Goal: Task Accomplishment & Management: Complete application form

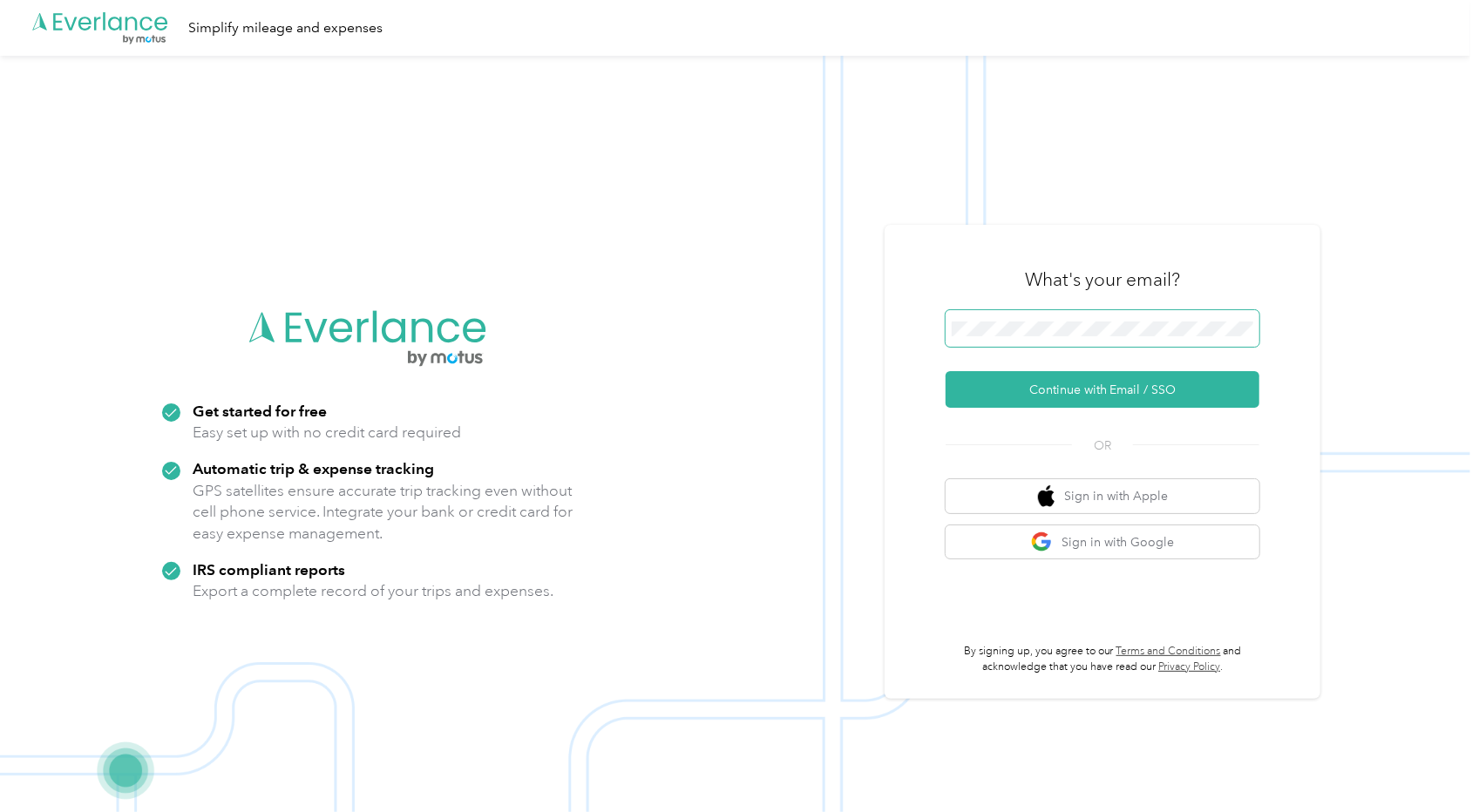
click at [1085, 316] on span at bounding box center [1102, 328] width 314 height 37
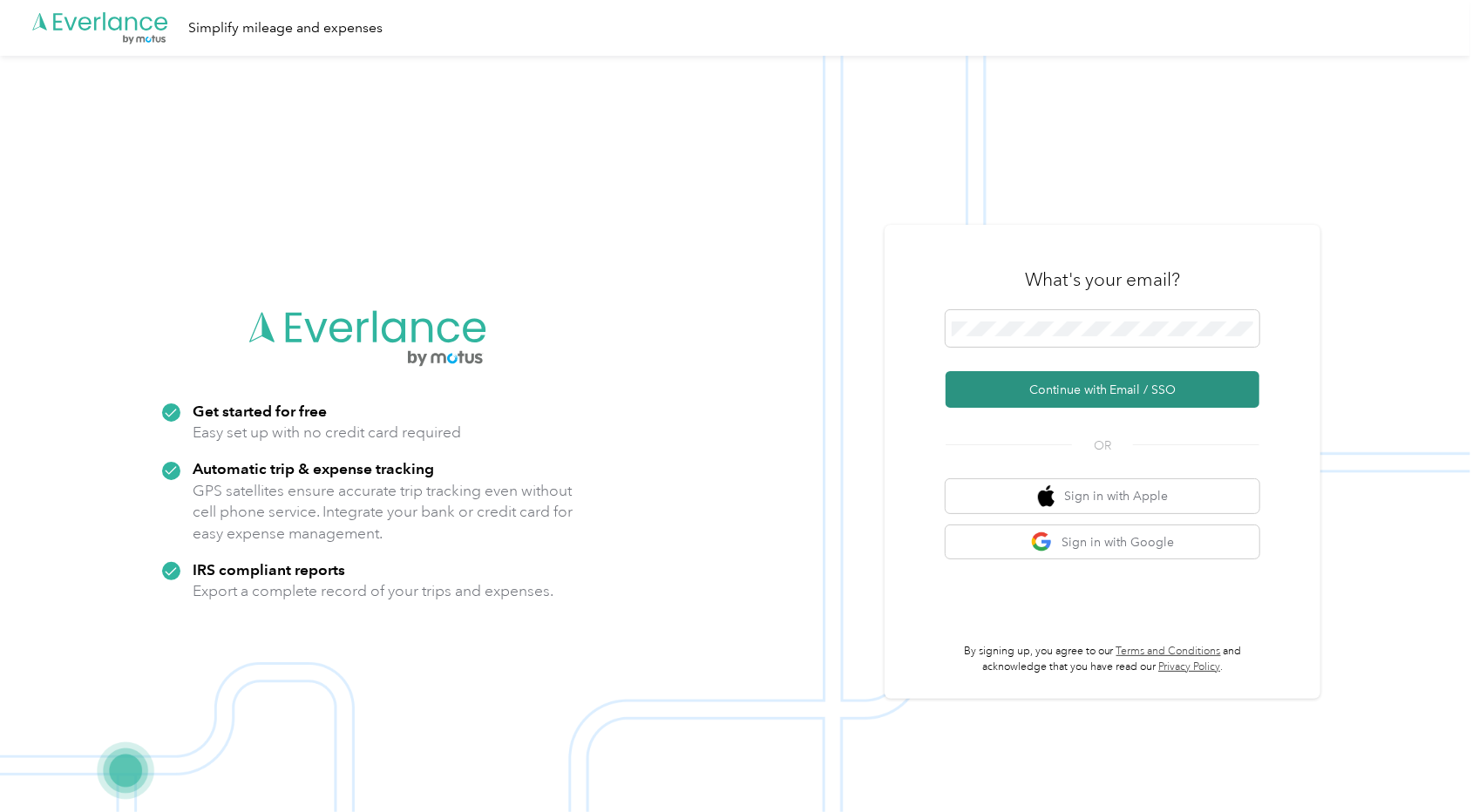
click at [1100, 392] on button "Continue with Email / SSO" at bounding box center [1102, 390] width 314 height 37
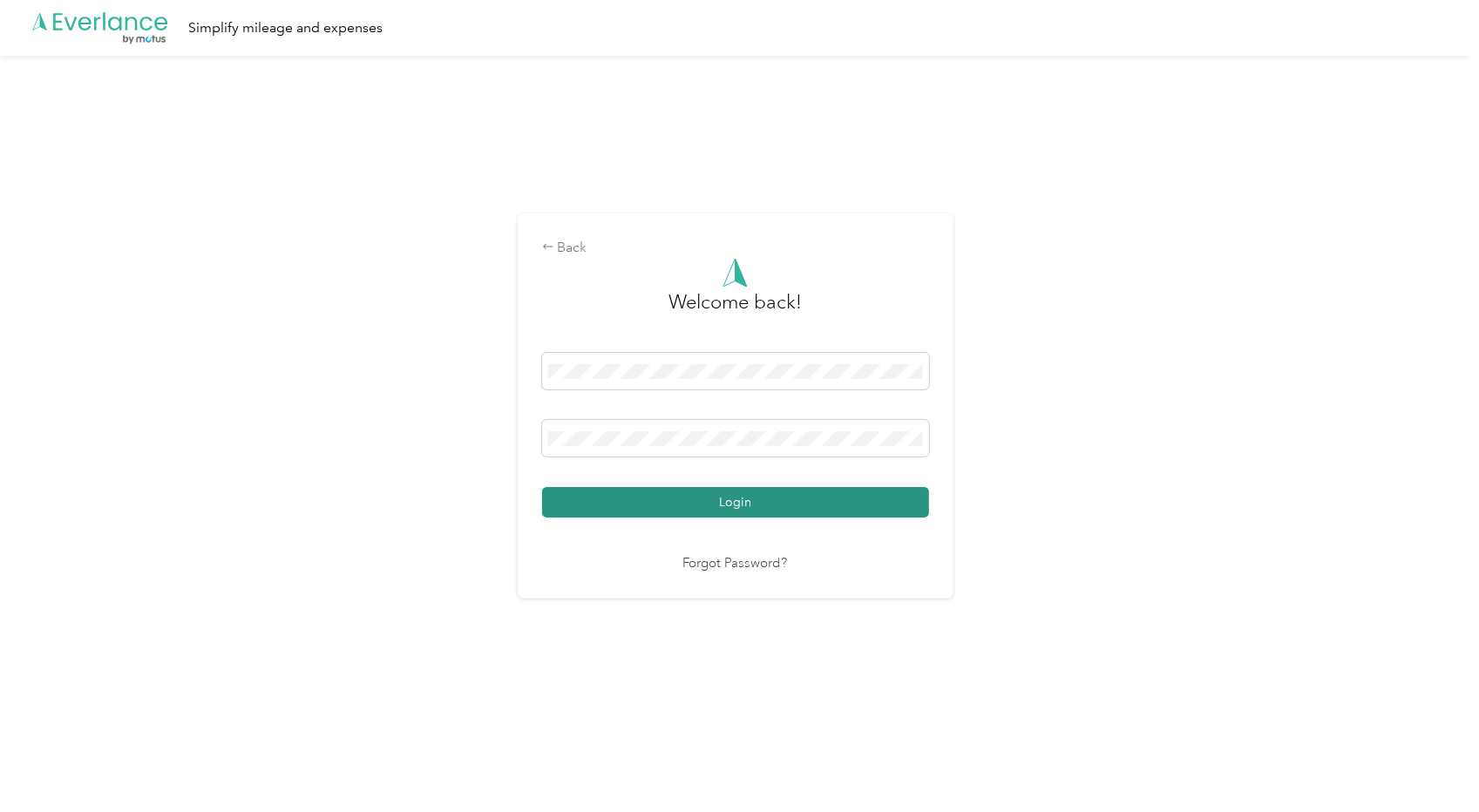
click at [775, 502] on button "Login" at bounding box center [736, 501] width 387 height 30
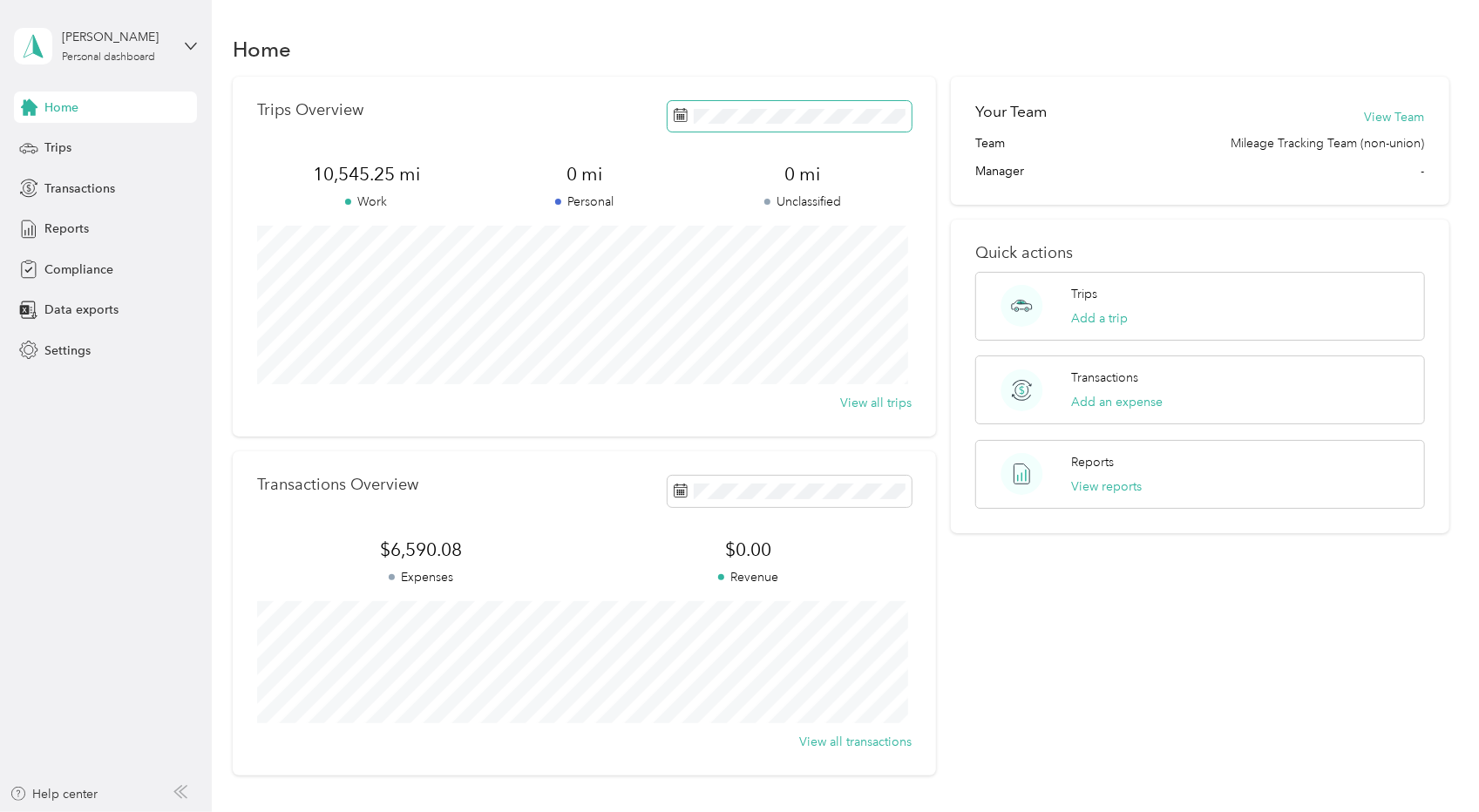
click at [722, 107] on span at bounding box center [789, 116] width 244 height 30
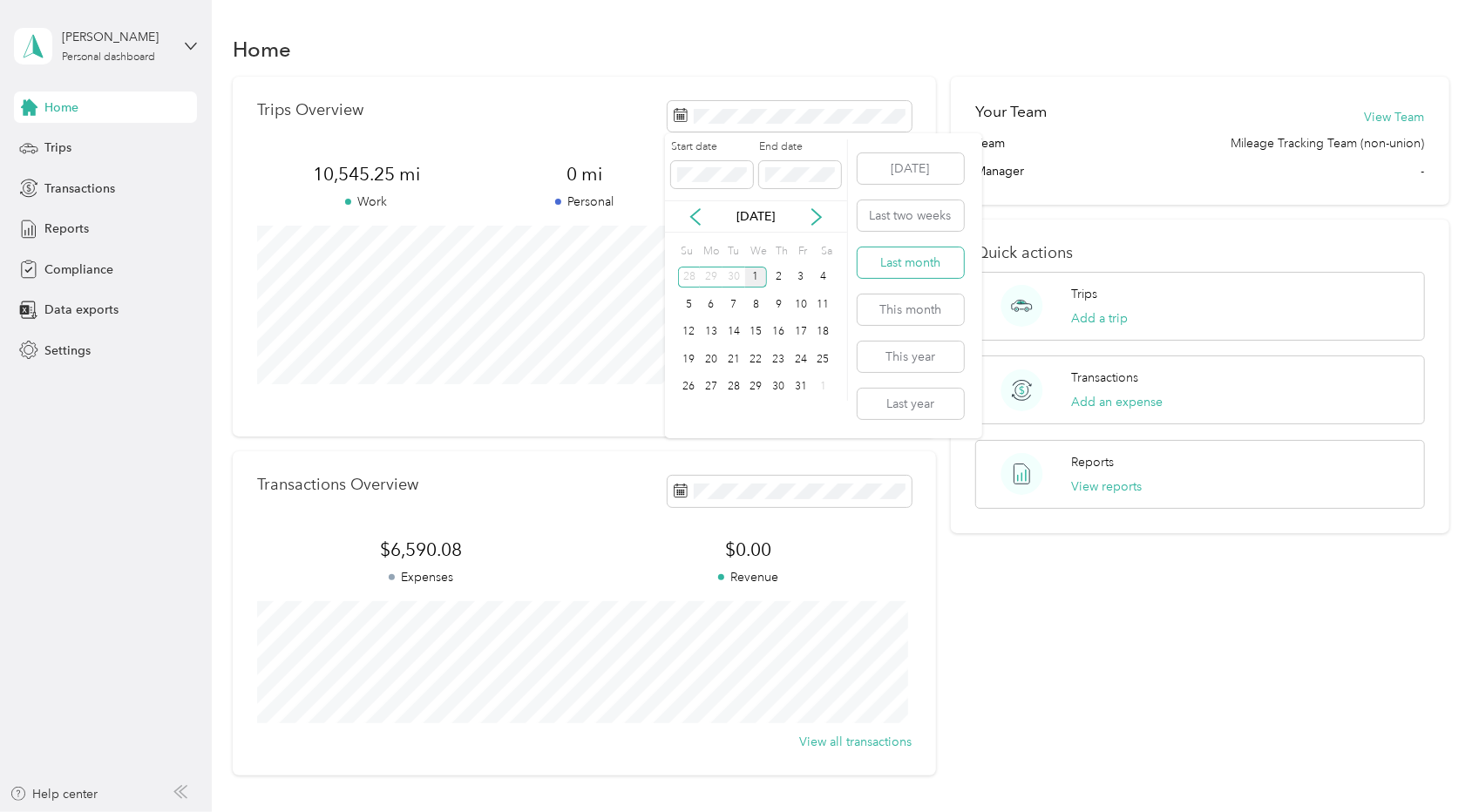
click at [899, 257] on button "Last month" at bounding box center [910, 262] width 106 height 30
click at [61, 227] on span "Reports" at bounding box center [66, 229] width 44 height 18
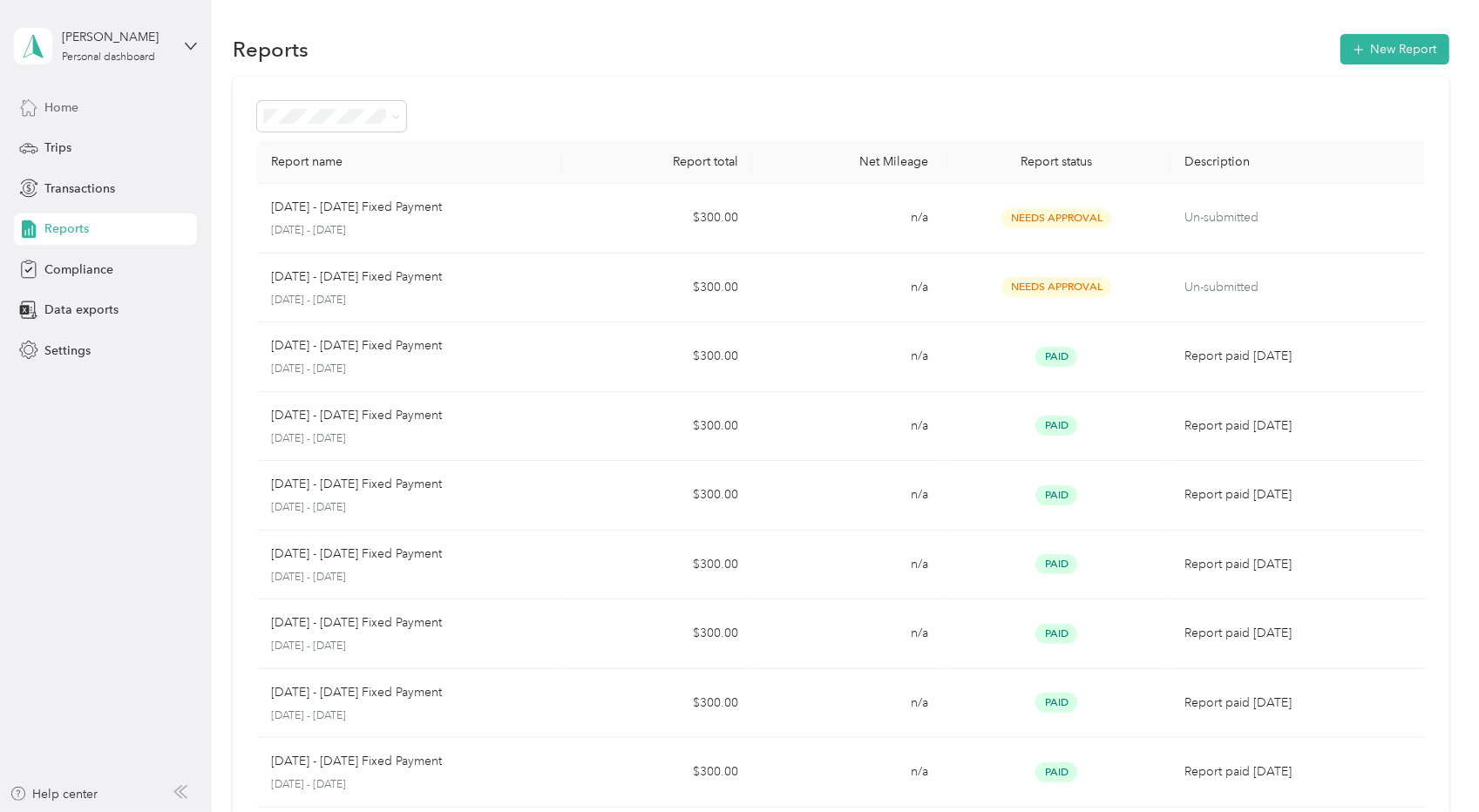
click at [70, 111] on span "Home" at bounding box center [61, 108] width 34 height 18
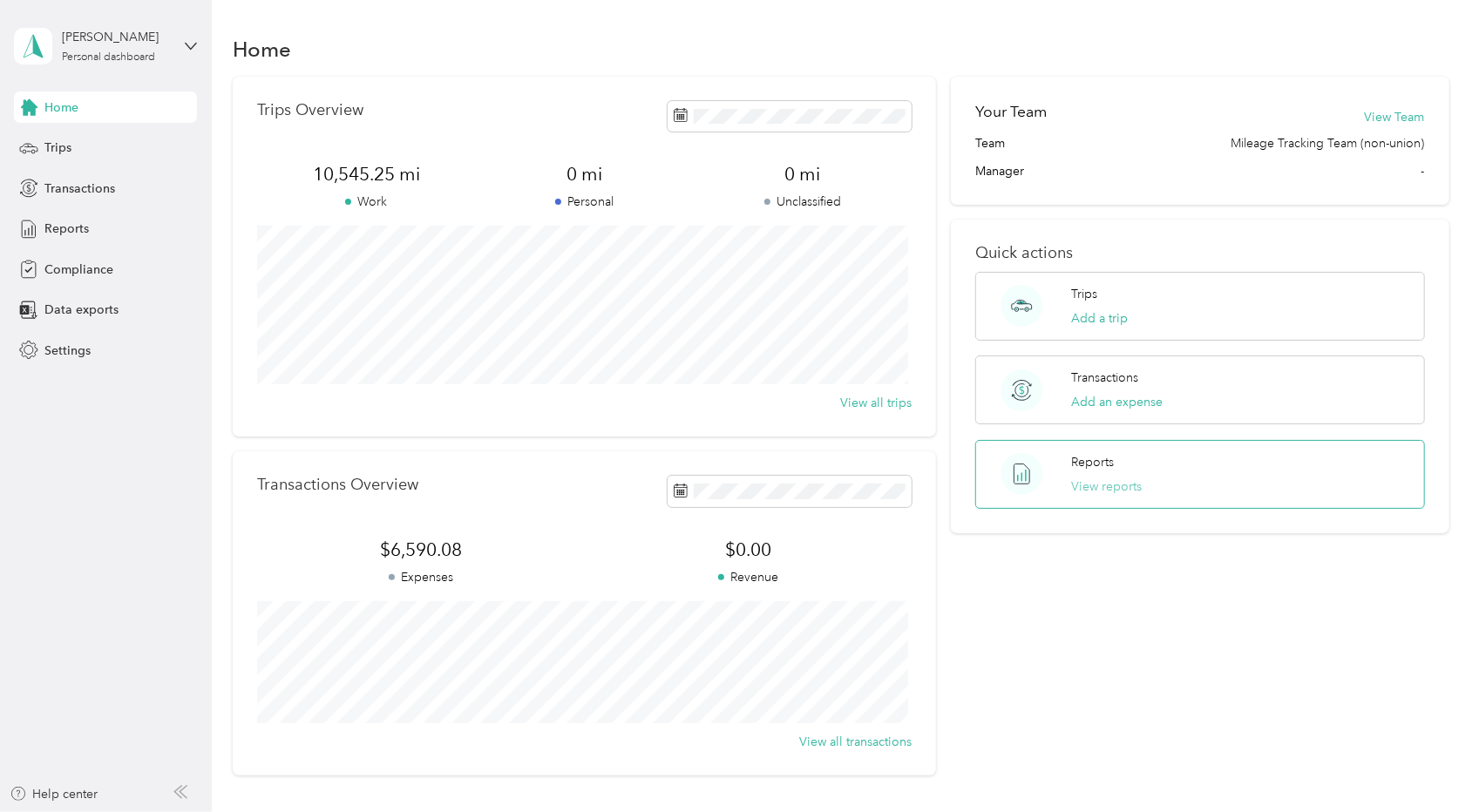
click at [1098, 485] on button "View reports" at bounding box center [1106, 487] width 71 height 18
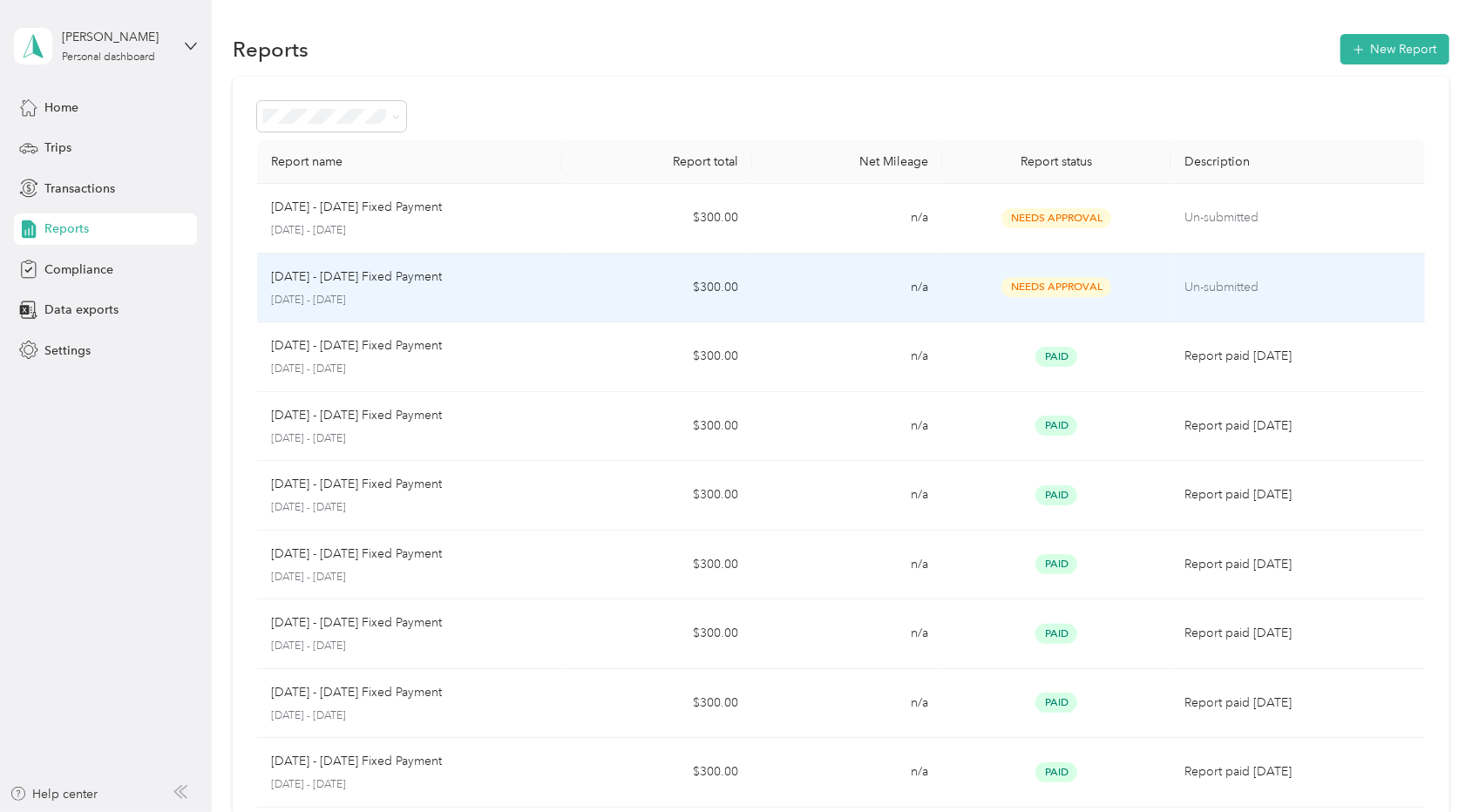
click at [397, 280] on p "[DATE] - [DATE] Fixed Payment" at bounding box center [356, 277] width 171 height 19
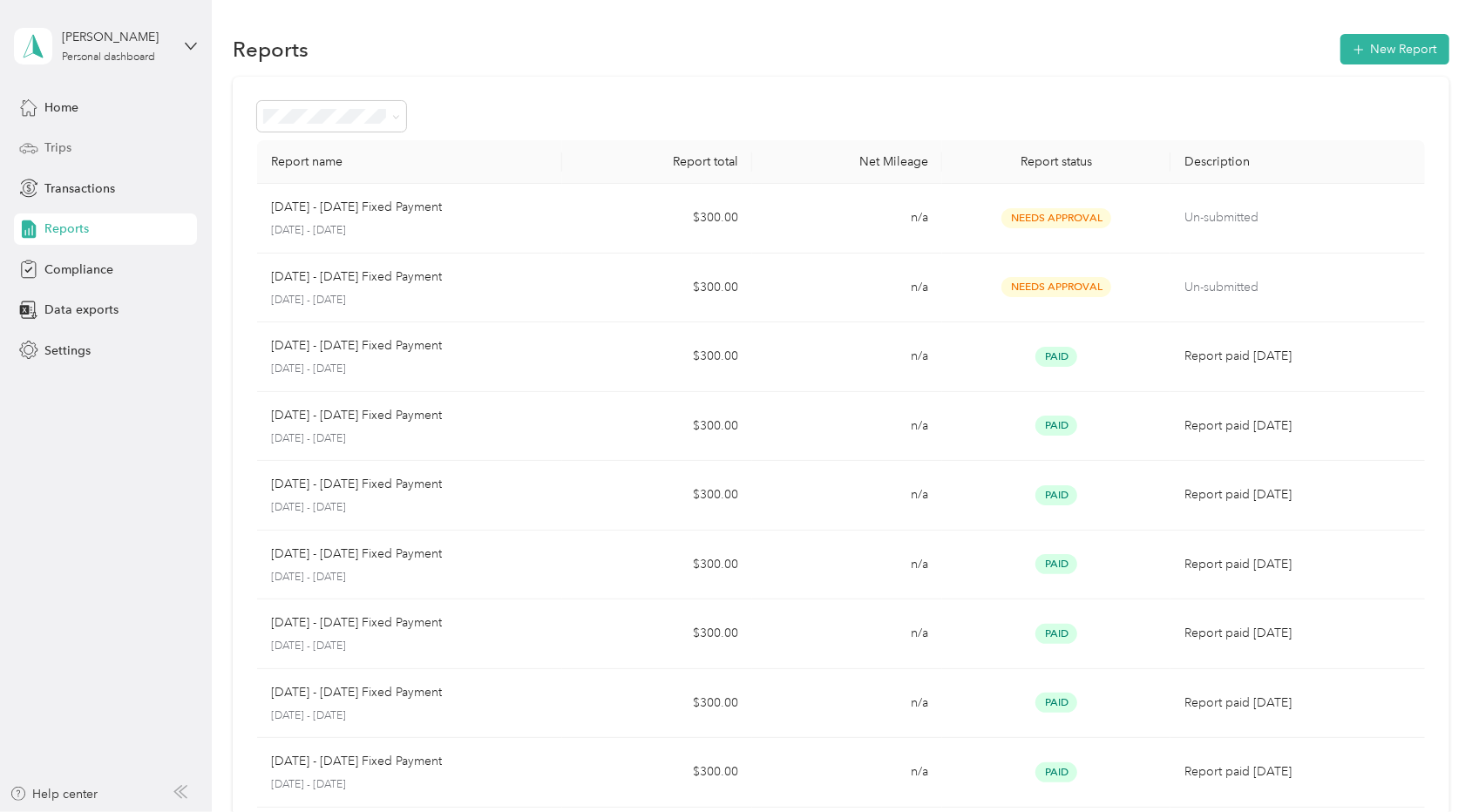
click at [65, 141] on span "Trips" at bounding box center [57, 147] width 27 height 18
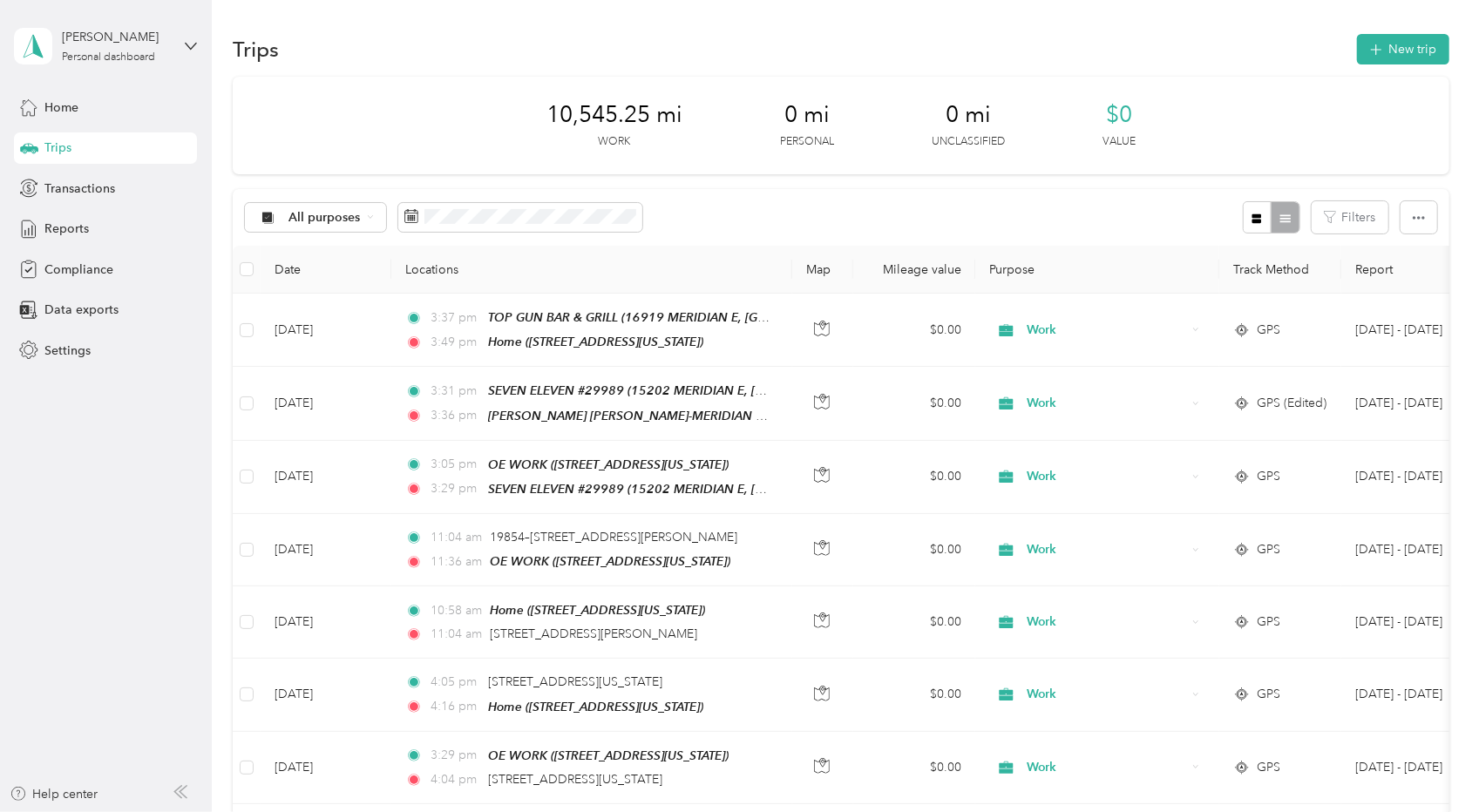
click at [309, 114] on div "10,545.25 mi Work 0 mi Personal 0 mi Unclassified $0 Value" at bounding box center [840, 125] width 1215 height 98
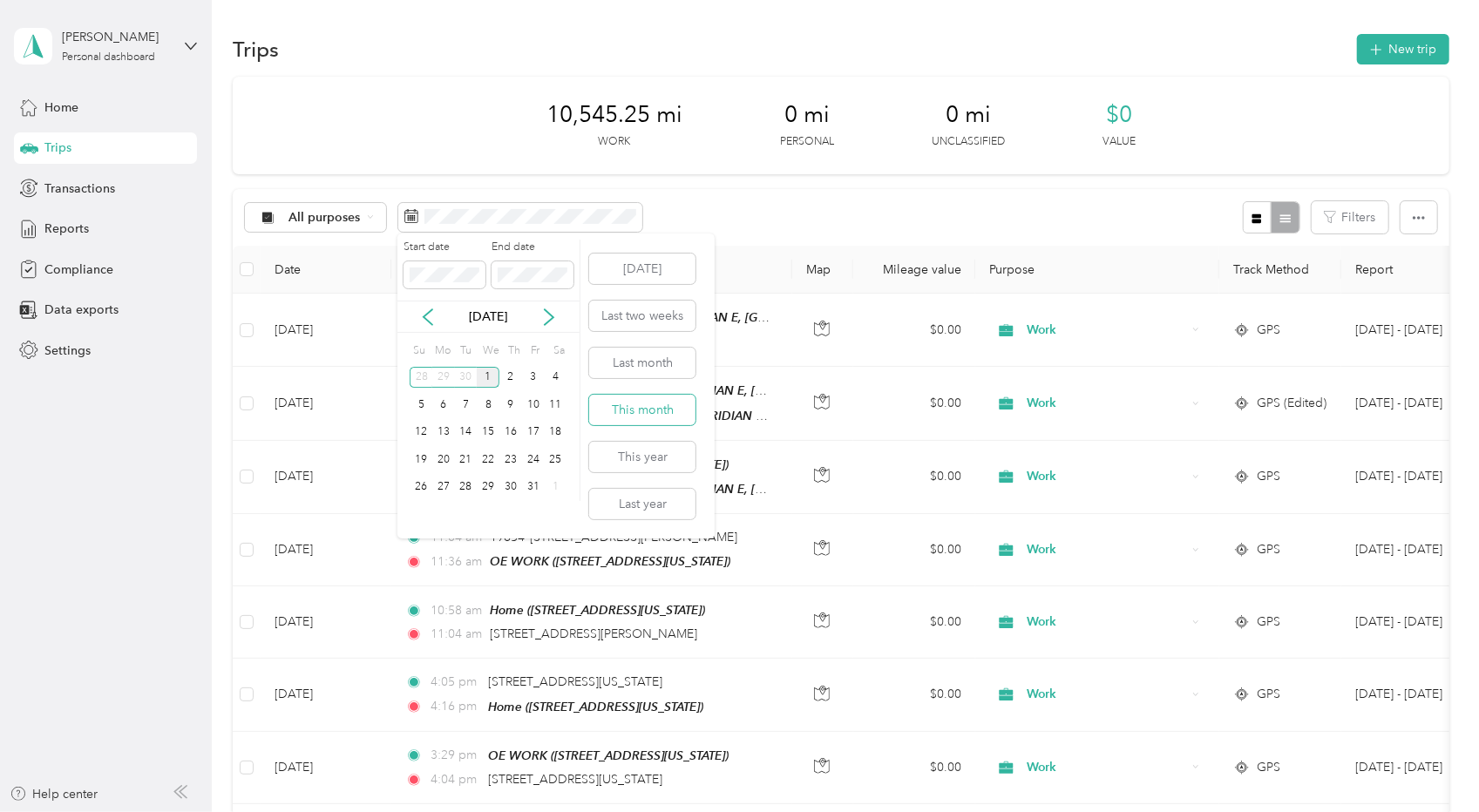
click at [648, 406] on button "This month" at bounding box center [642, 409] width 106 height 30
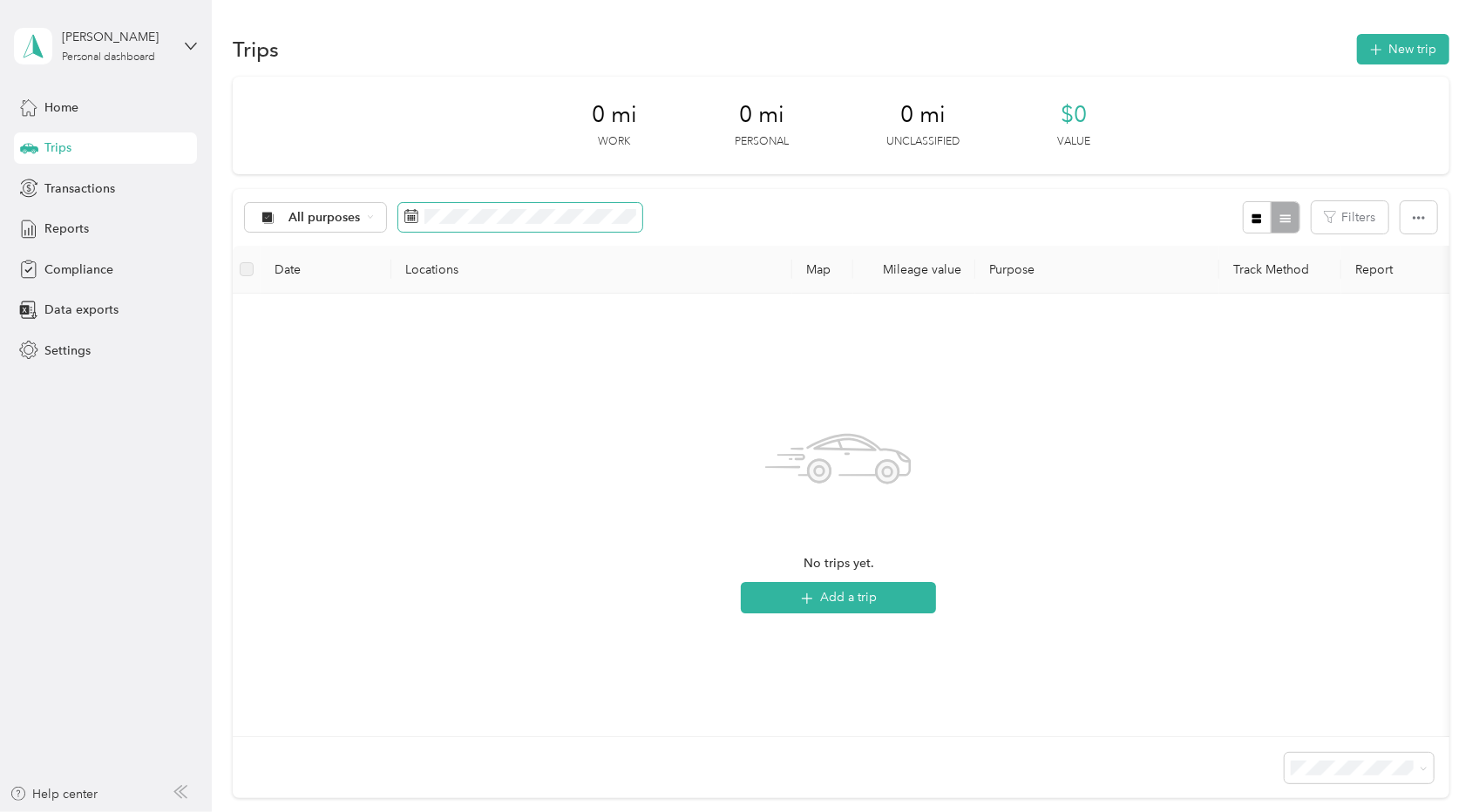
click at [540, 203] on span at bounding box center [520, 218] width 244 height 29
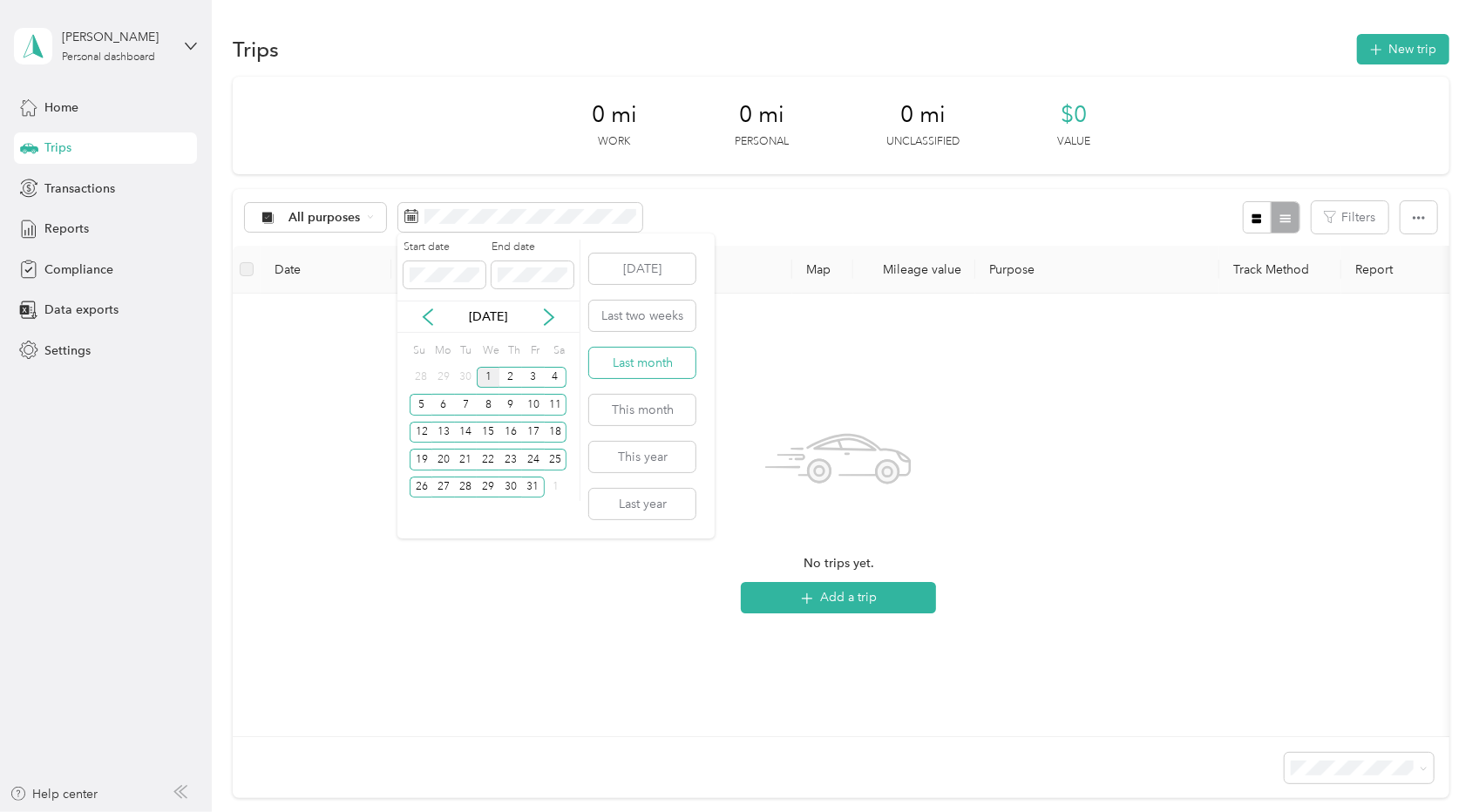
click at [648, 359] on button "Last month" at bounding box center [642, 362] width 106 height 30
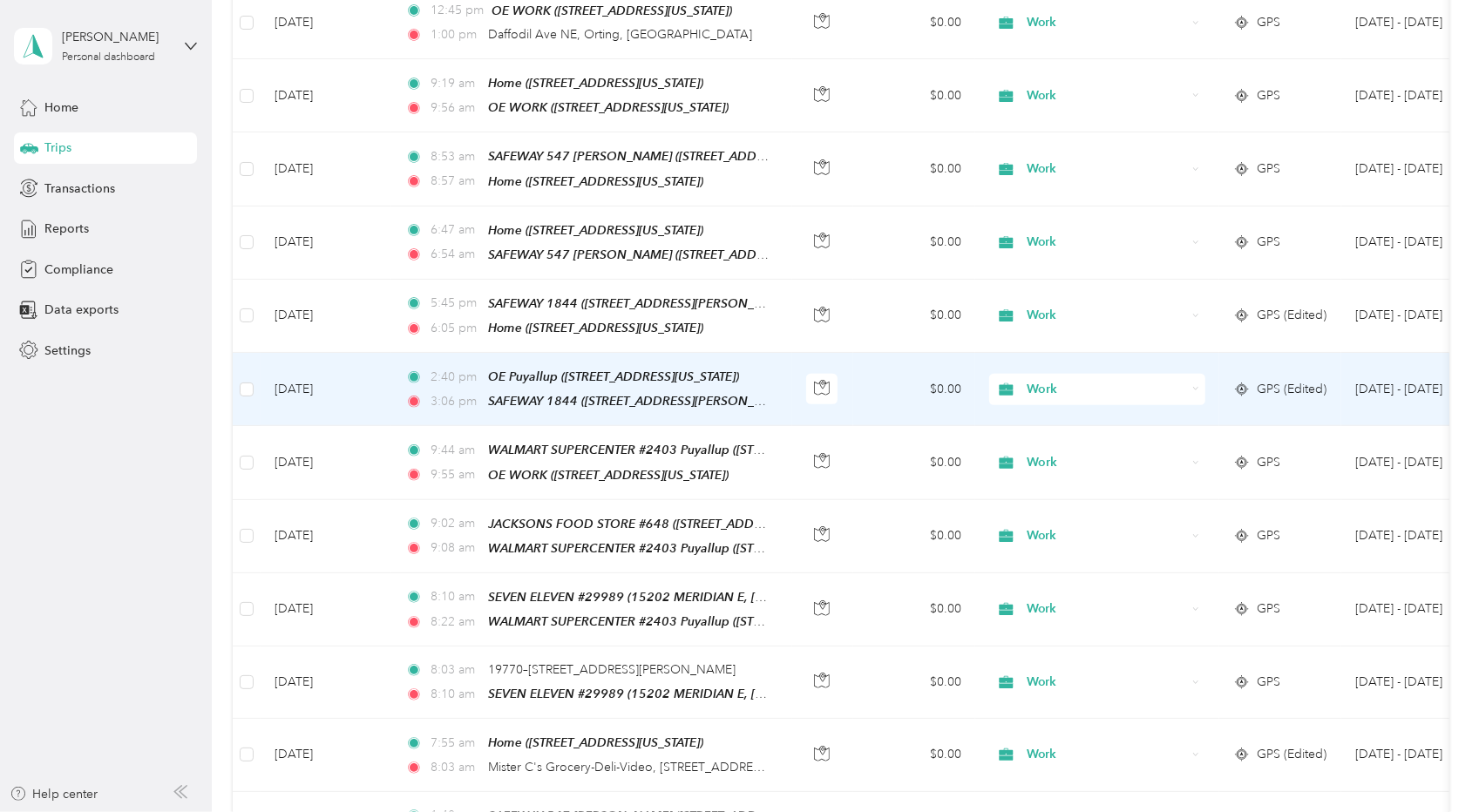
scroll to position [1481, 0]
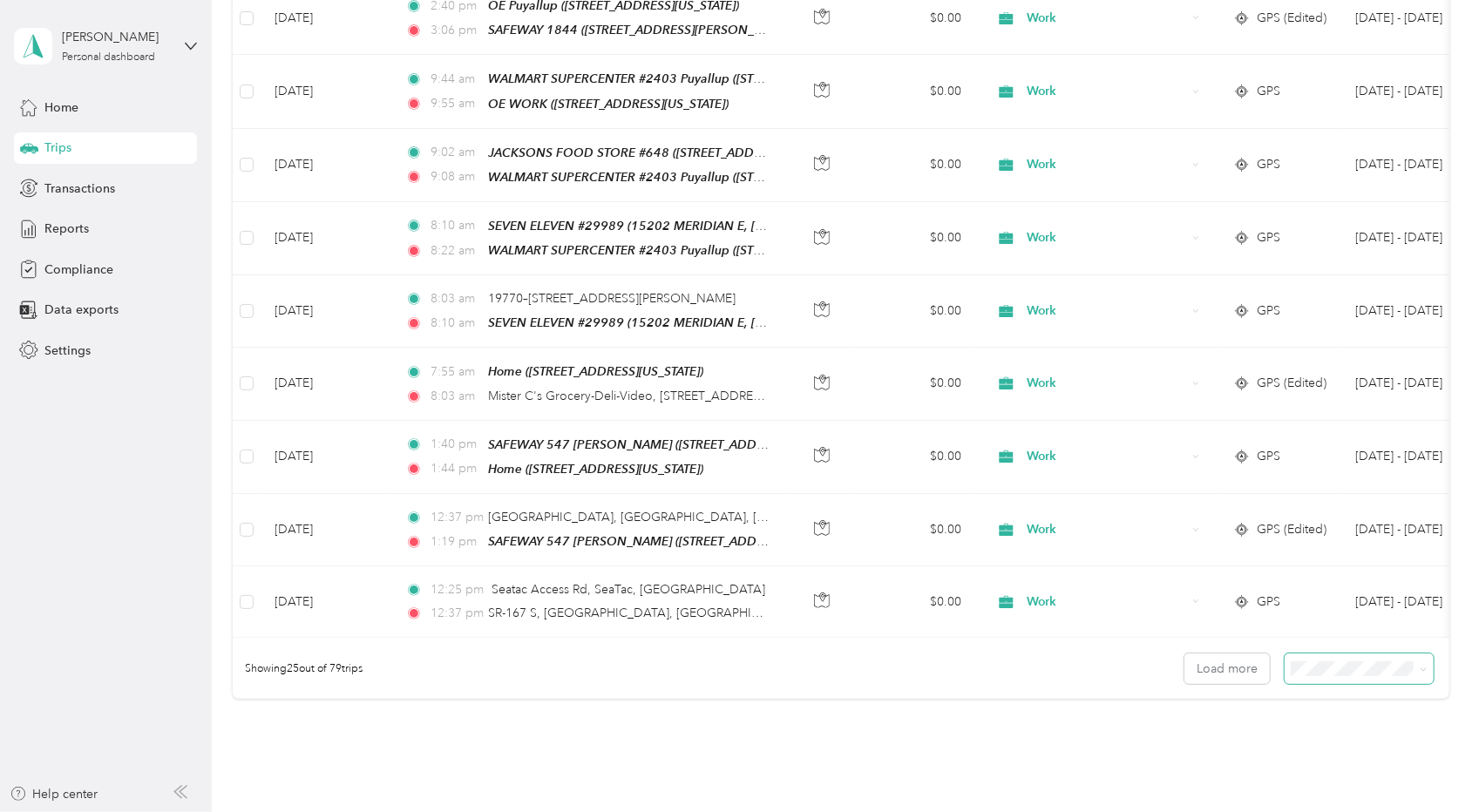
click at [1414, 659] on span at bounding box center [1420, 668] width 14 height 18
click at [1420, 668] on icon at bounding box center [1423, 670] width 6 height 4
click at [1367, 736] on div "100 per load" at bounding box center [1355, 733] width 124 height 18
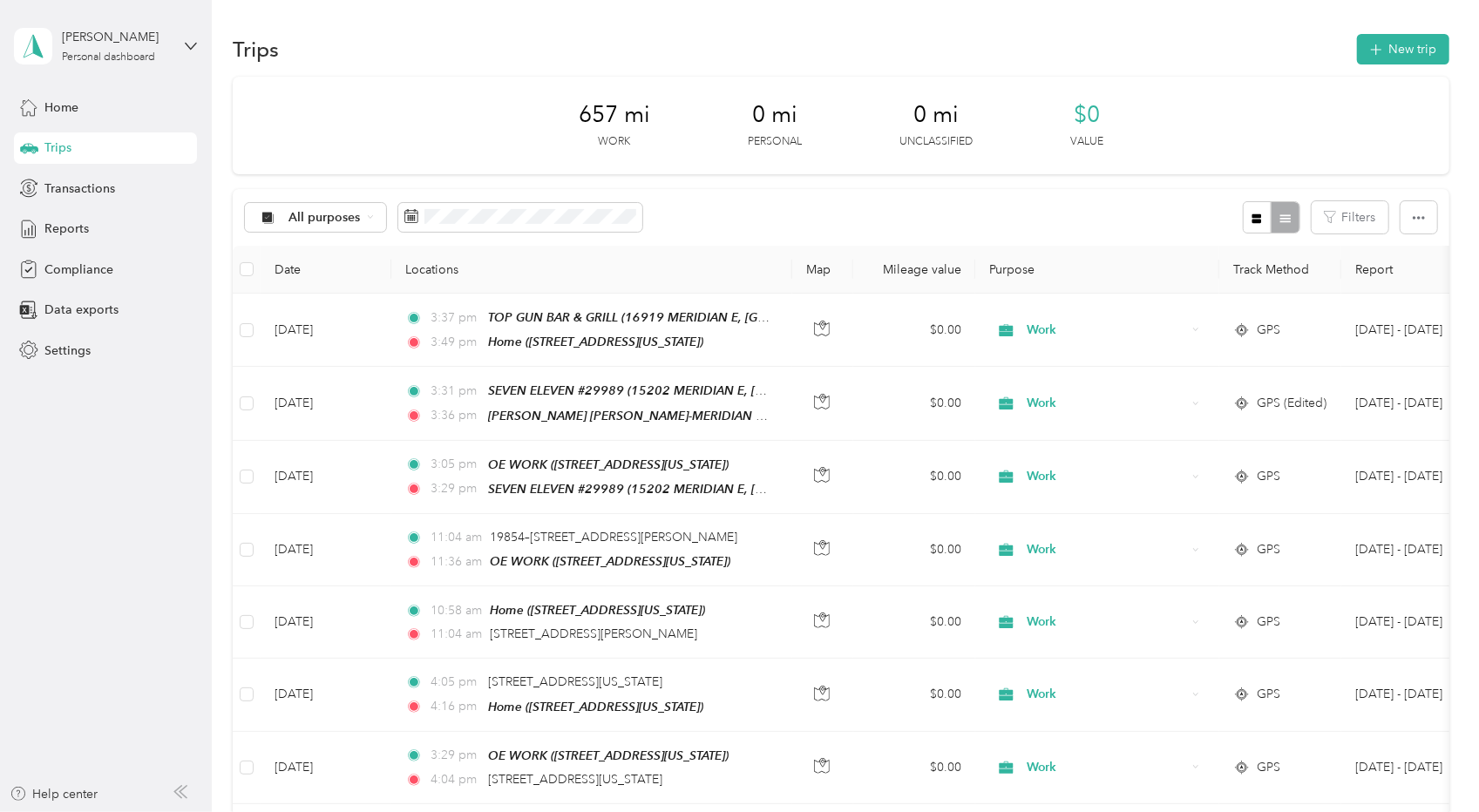
click at [423, 107] on div "657 mi Work 0 mi Personal 0 mi Unclassified $0 Value" at bounding box center [840, 125] width 1215 height 98
click at [55, 230] on span "Reports" at bounding box center [66, 229] width 44 height 18
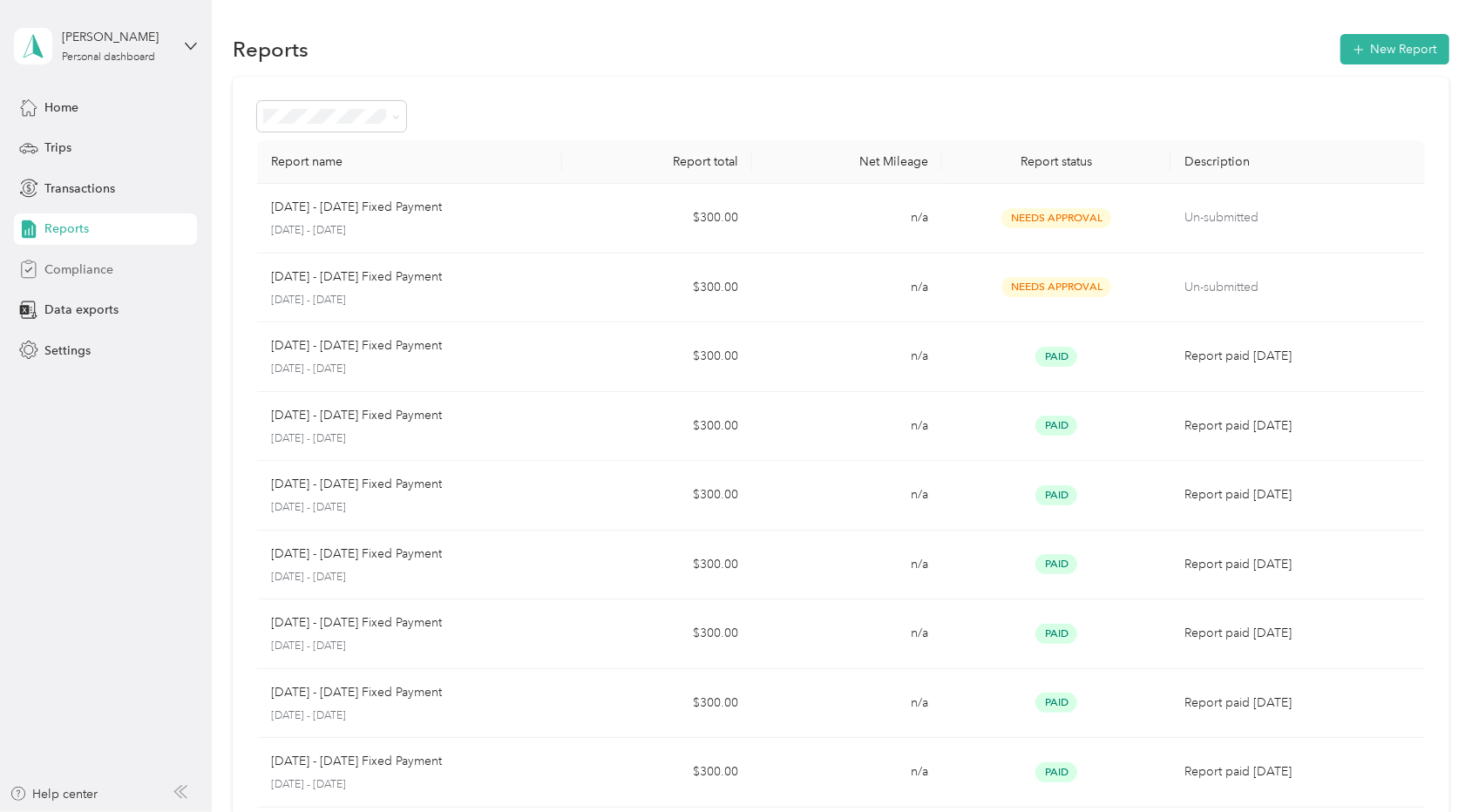
click at [87, 277] on span "Compliance" at bounding box center [78, 270] width 69 height 18
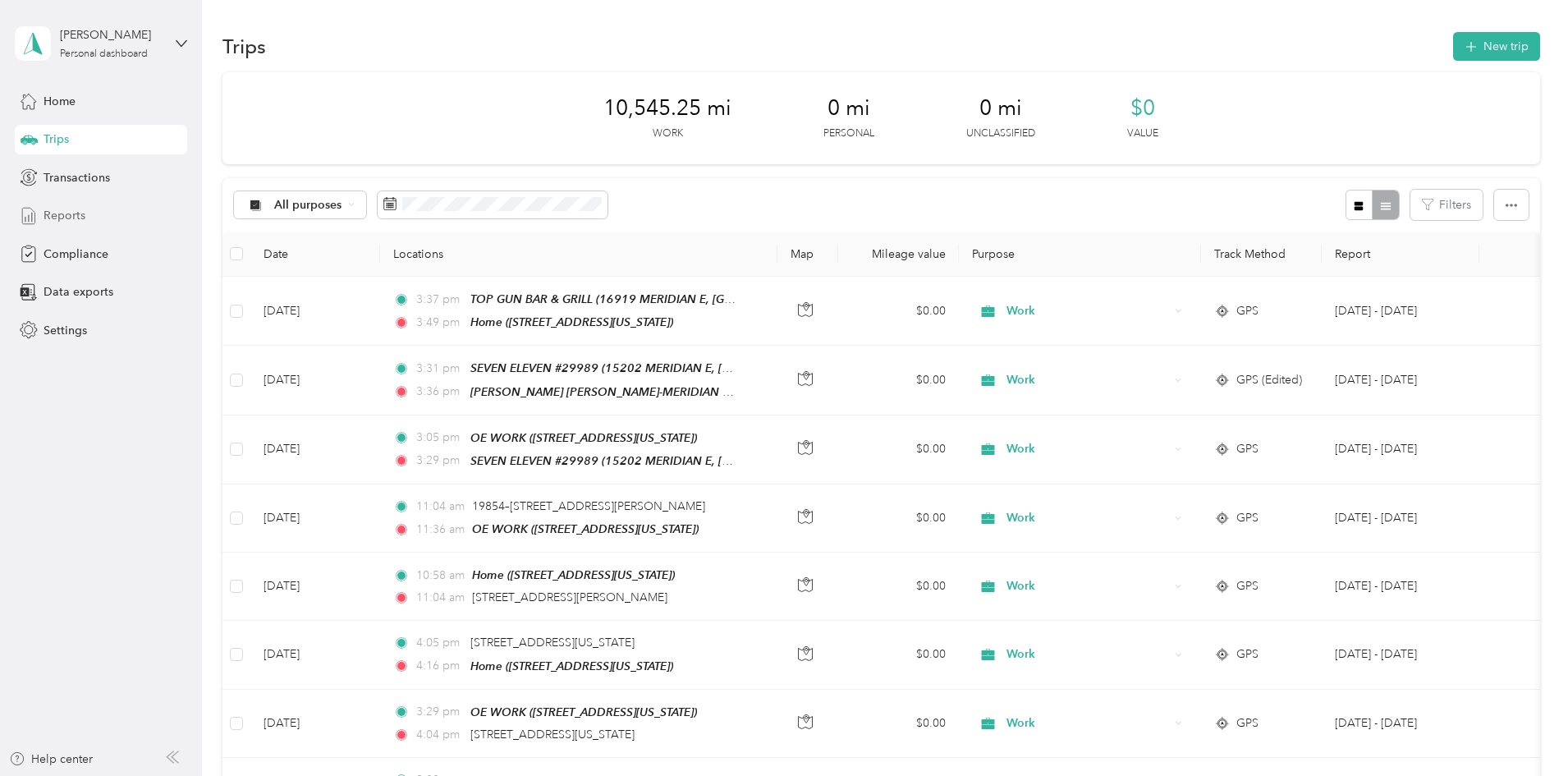
click at [72, 217] on span "Reports" at bounding box center [64, 216] width 42 height 17
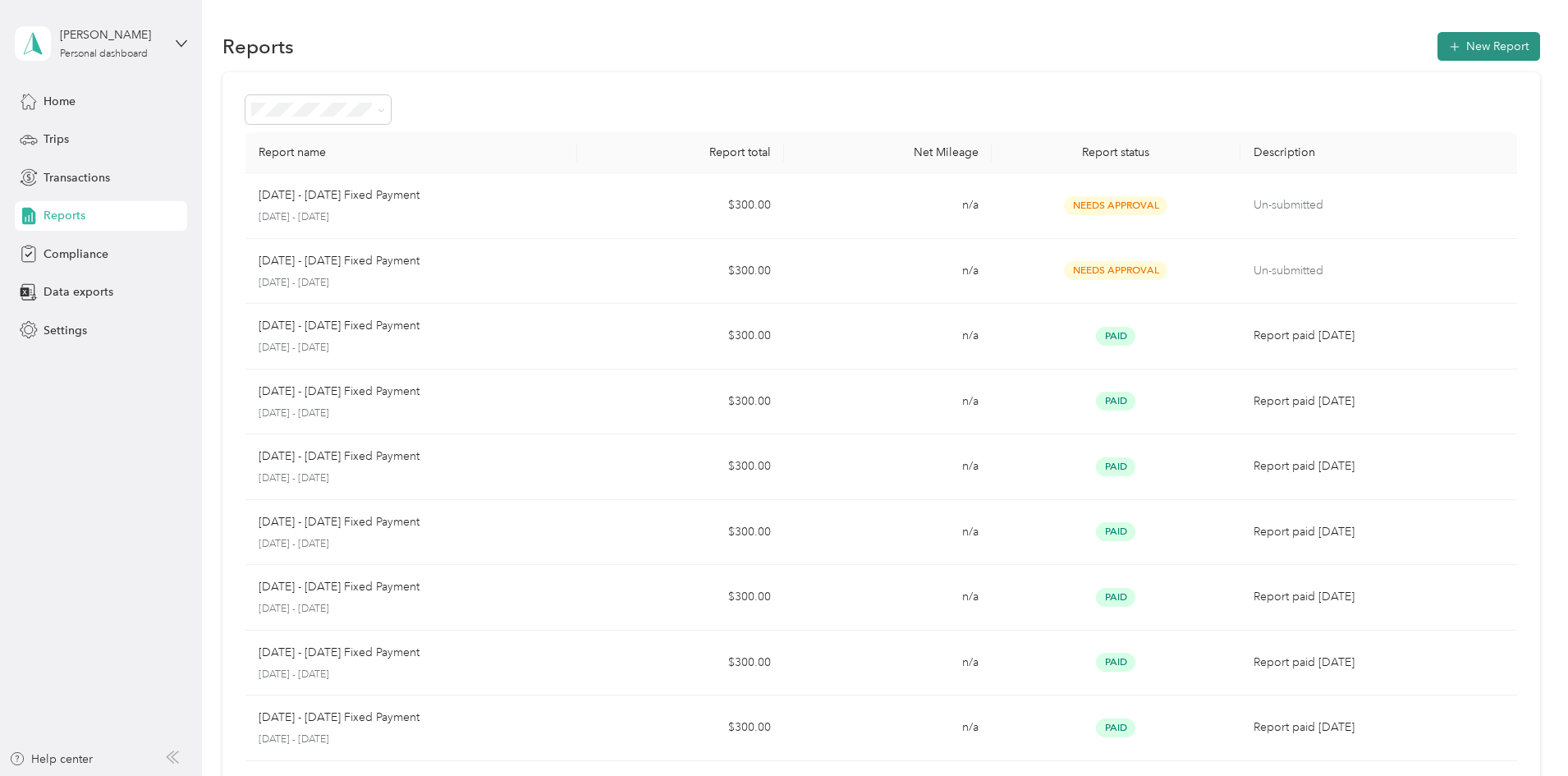
click at [1438, 48] on button "New Report" at bounding box center [1489, 46] width 103 height 29
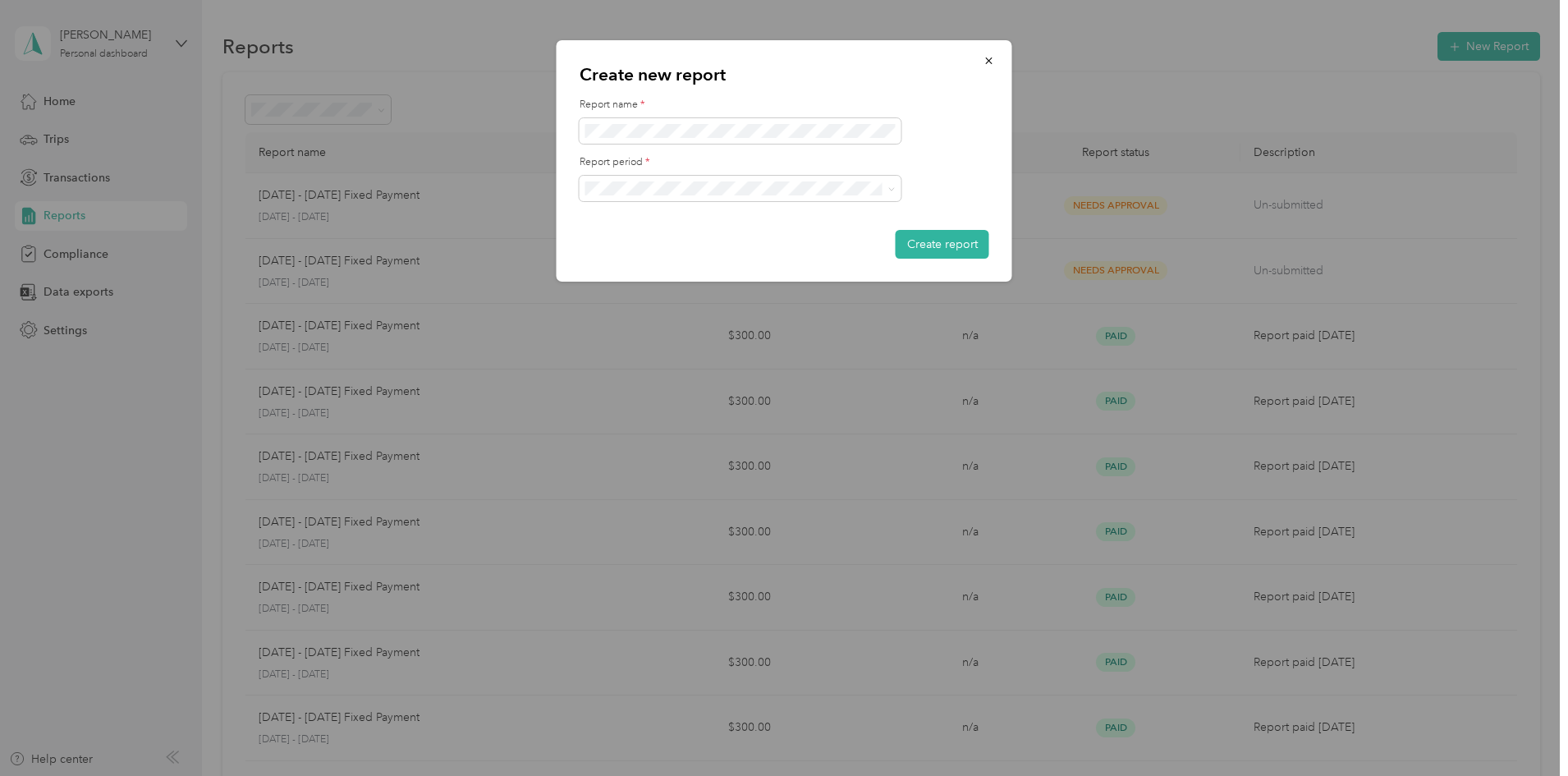
click at [678, 237] on div "[DATE] - [DATE]" at bounding box center [740, 246] width 299 height 17
click at [546, 747] on div "Create new report Report name * Report period * Create report" at bounding box center [780, 776] width 1560 height 0
click at [940, 149] on form "Report name * Report period * Create report" at bounding box center [784, 177] width 410 height 161
click at [933, 244] on button "Create report" at bounding box center [943, 244] width 94 height 29
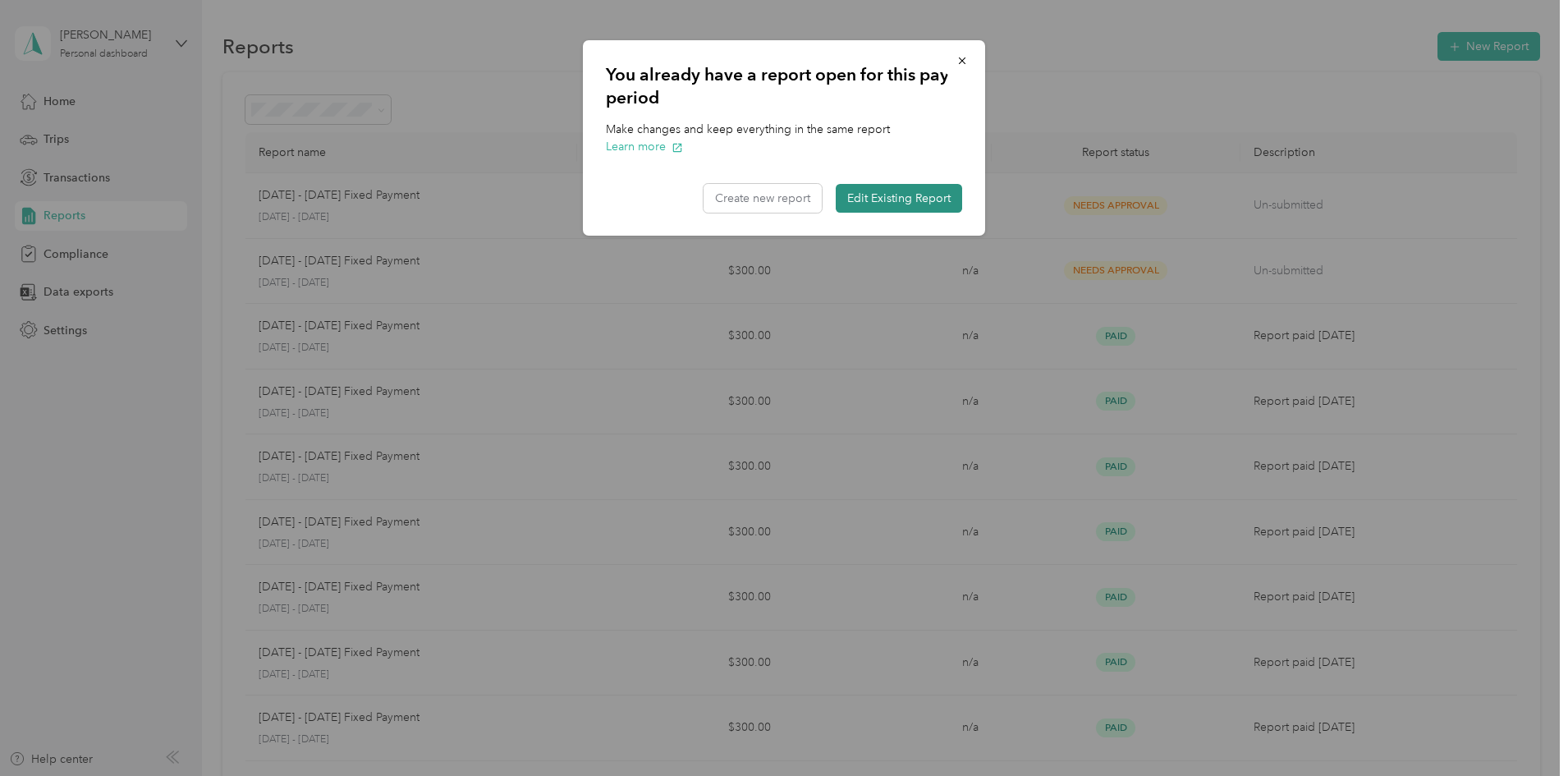
click at [886, 202] on button "Edit Existing Report" at bounding box center [899, 198] width 127 height 29
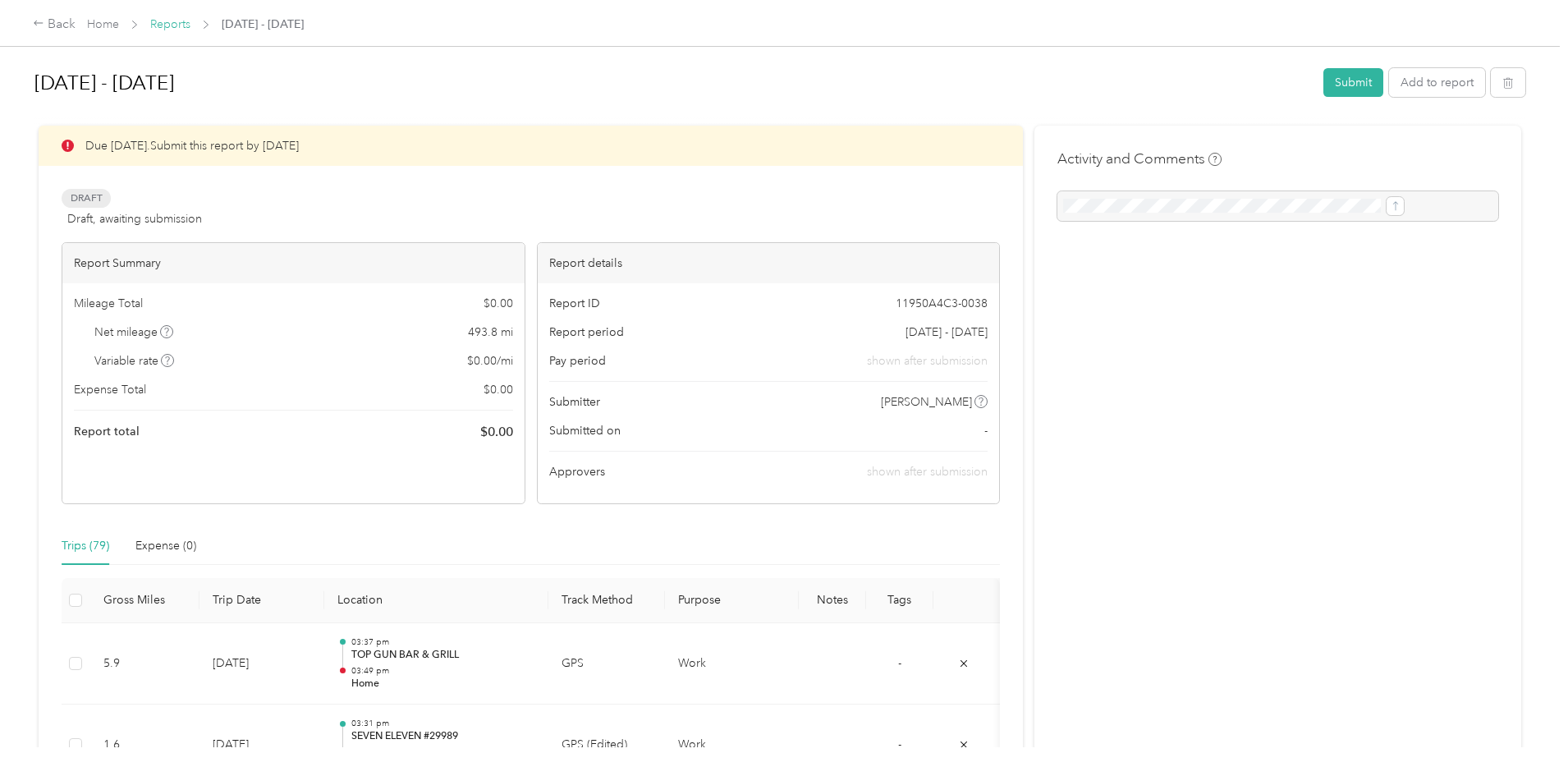
click at [190, 23] on link "Reports" at bounding box center [170, 24] width 40 height 14
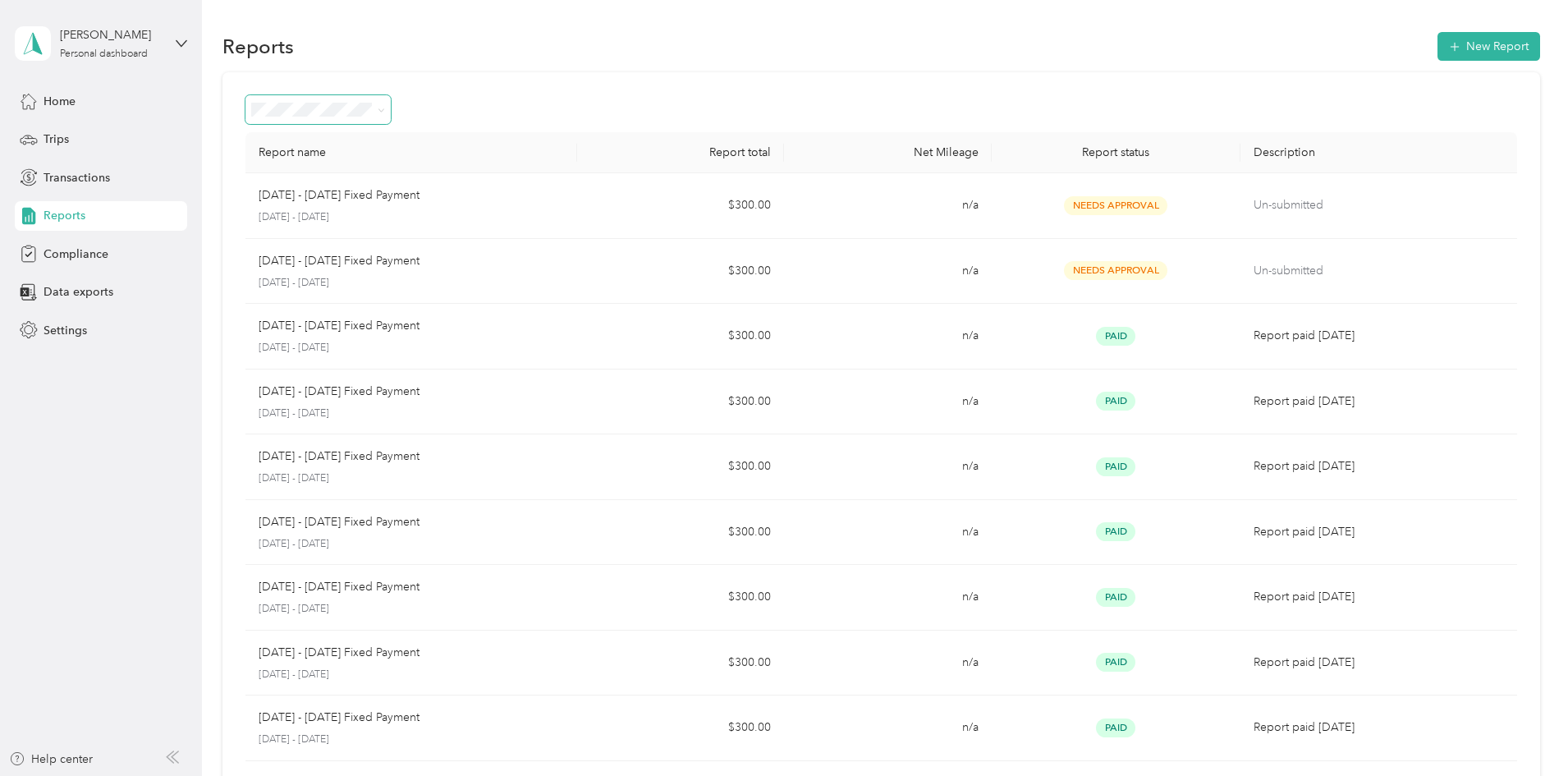
click at [383, 111] on icon at bounding box center [381, 110] width 5 height 3
click at [441, 178] on ol "All Reports Draft Needs approval Needs payment Approved Rejected Paid" at bounding box center [427, 227] width 145 height 202
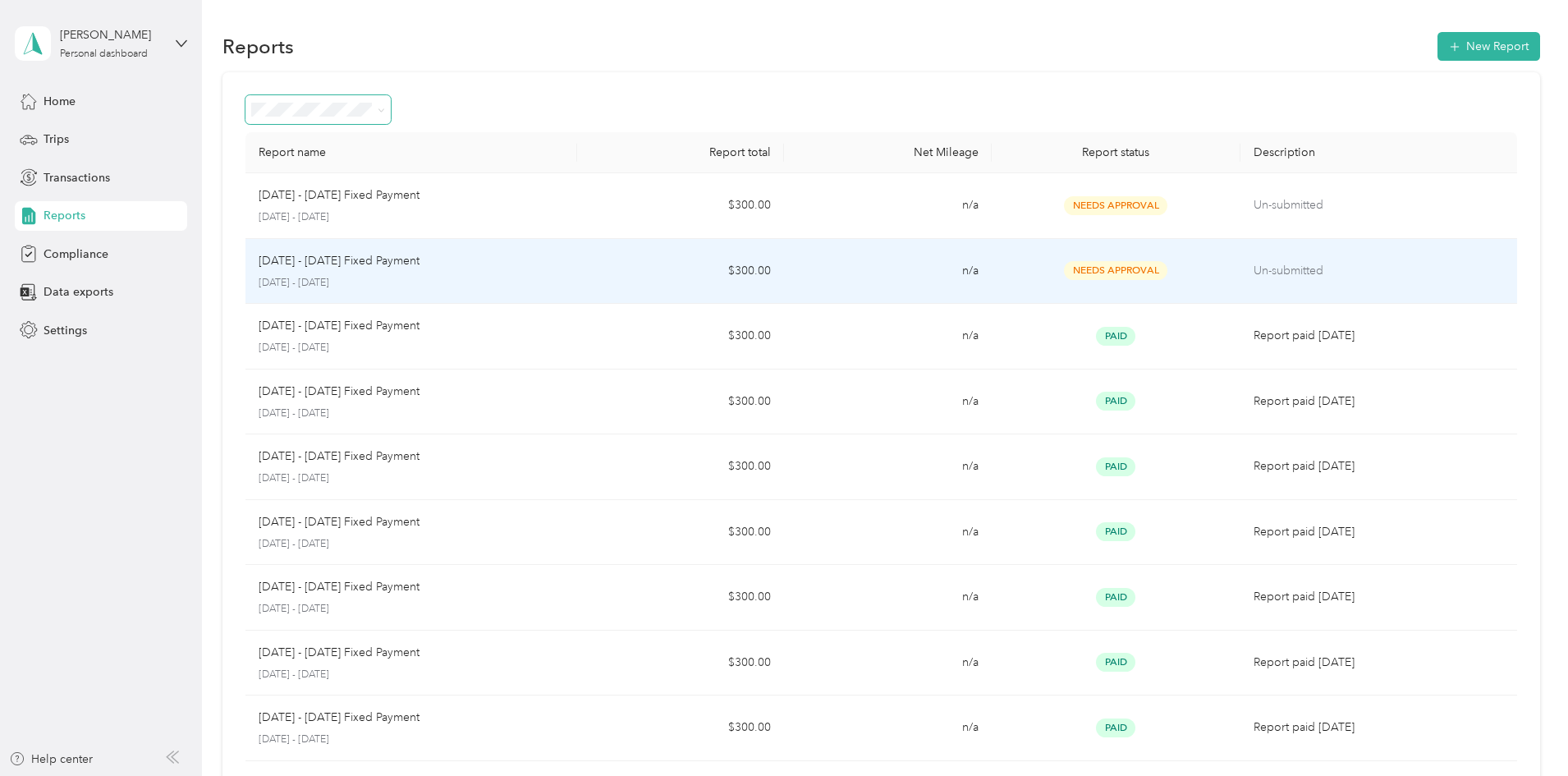
click at [406, 272] on div "Sep 16 - 30, 2025 Fixed Payment September 16 - 30, 2025" at bounding box center [412, 271] width 306 height 38
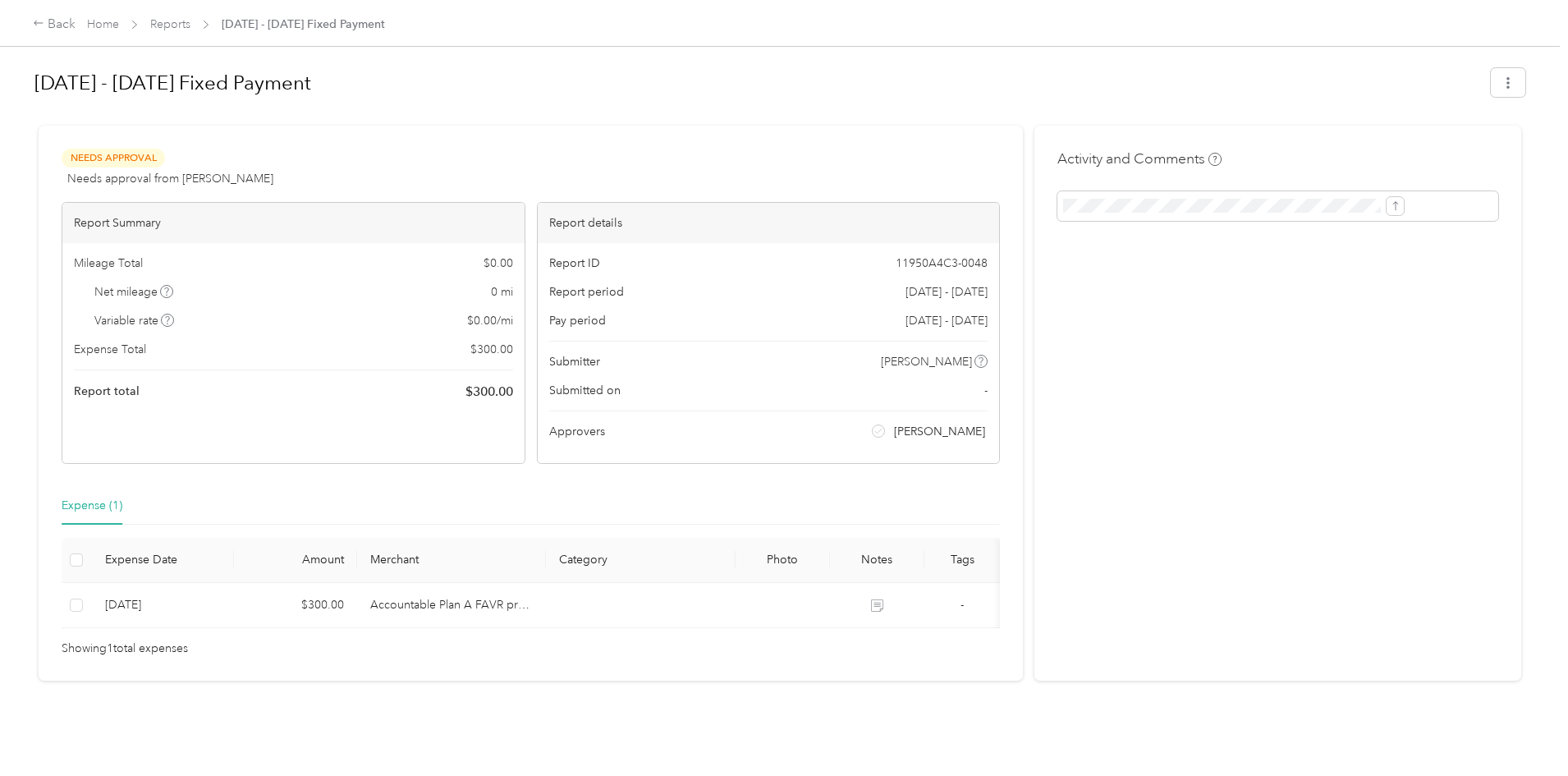
scroll to position [16, 0]
click at [76, 27] on div "Back" at bounding box center [54, 24] width 43 height 20
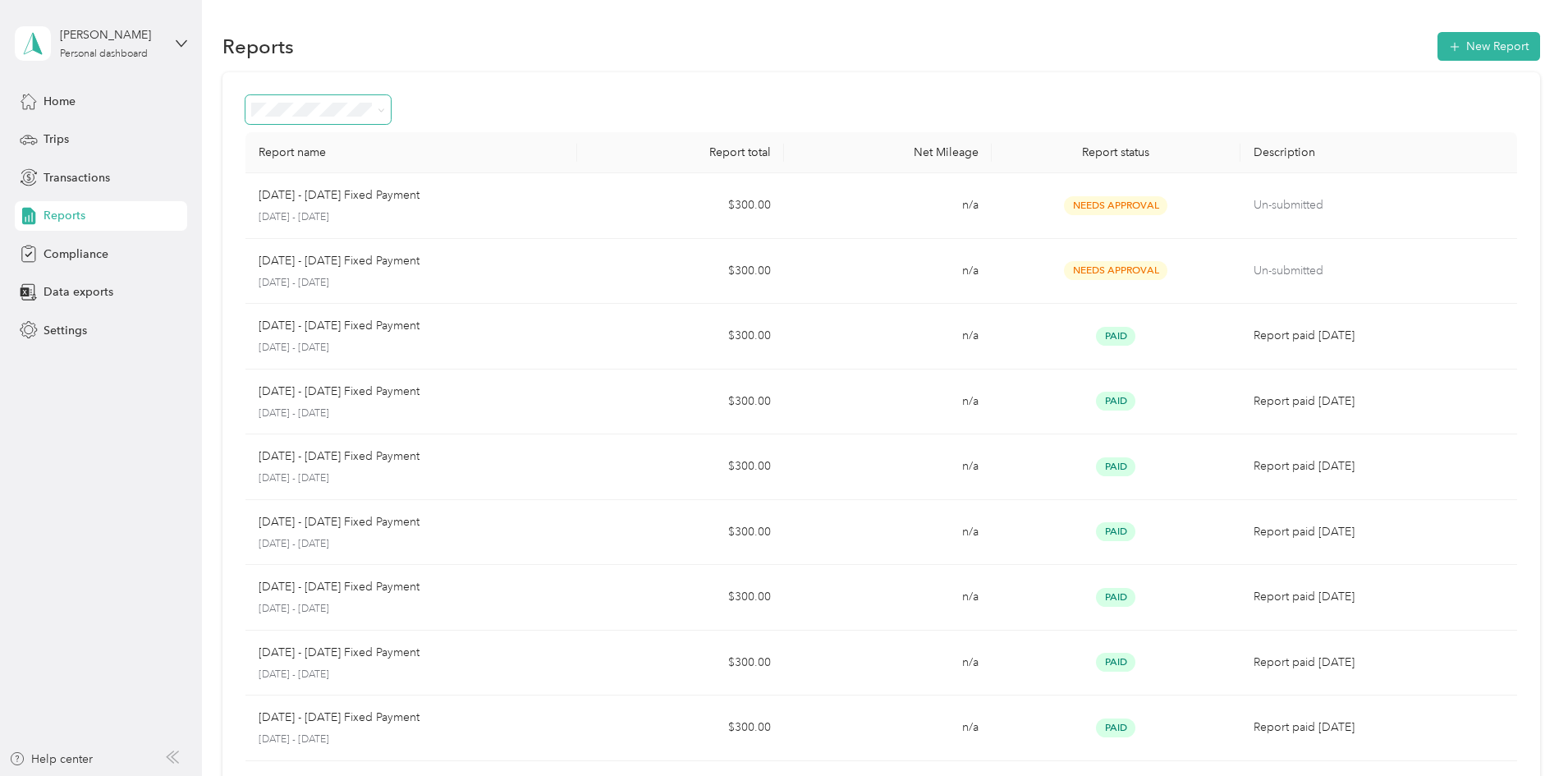
click at [391, 114] on span at bounding box center [318, 109] width 145 height 29
click at [385, 107] on span at bounding box center [378, 109] width 13 height 17
click at [522, 85] on div "Report name Report total Net Mileage Report status Description Oct 1 - 15, 2025…" at bounding box center [881, 484] width 1318 height 824
click at [385, 109] on icon at bounding box center [381, 110] width 8 height 8
click at [411, 179] on ol "All Reports Draft Needs approval Needs payment Approved Rejected Paid" at bounding box center [427, 222] width 145 height 202
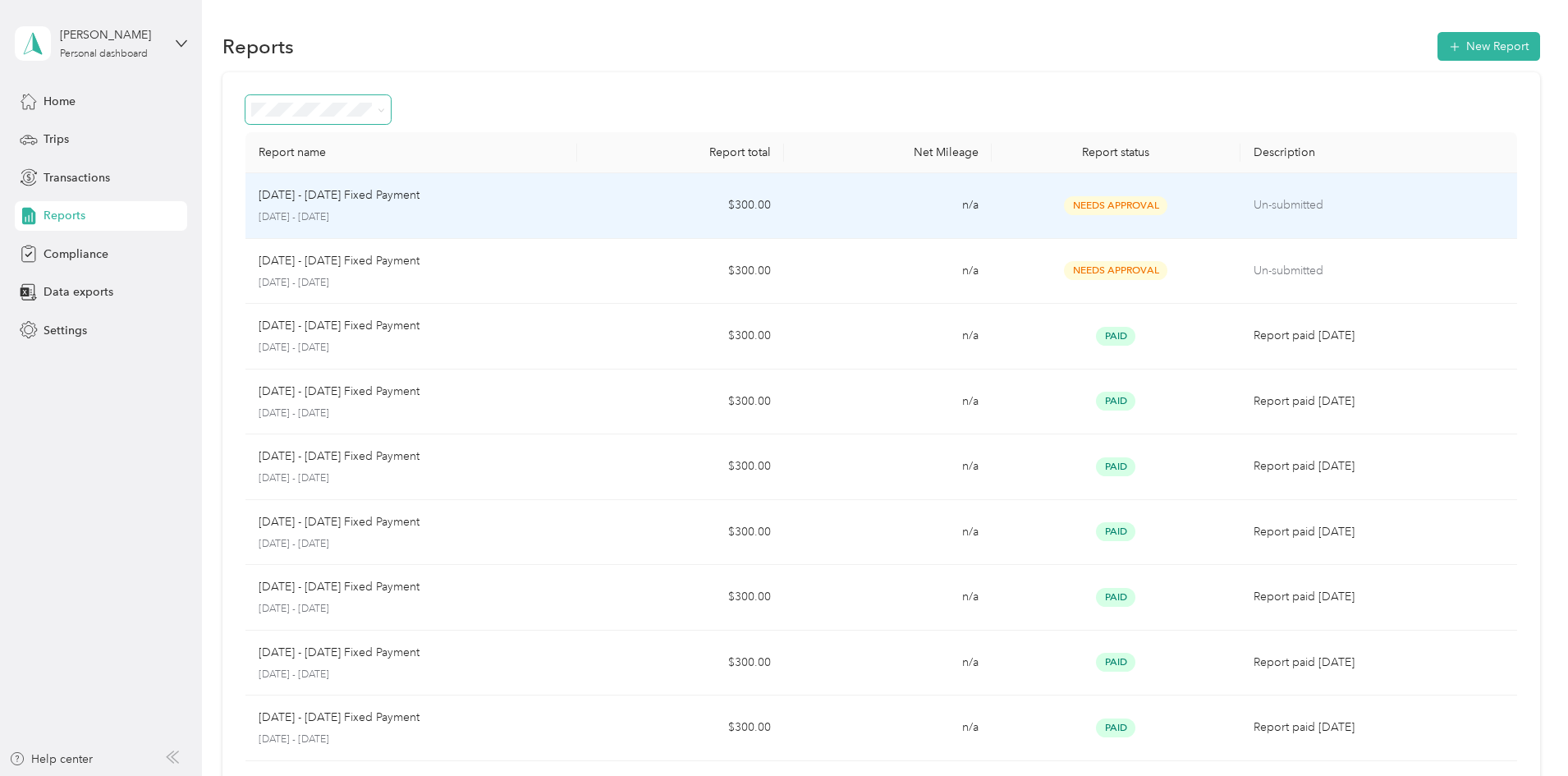
click at [420, 202] on p "[DATE] - [DATE] Fixed Payment" at bounding box center [339, 196] width 161 height 18
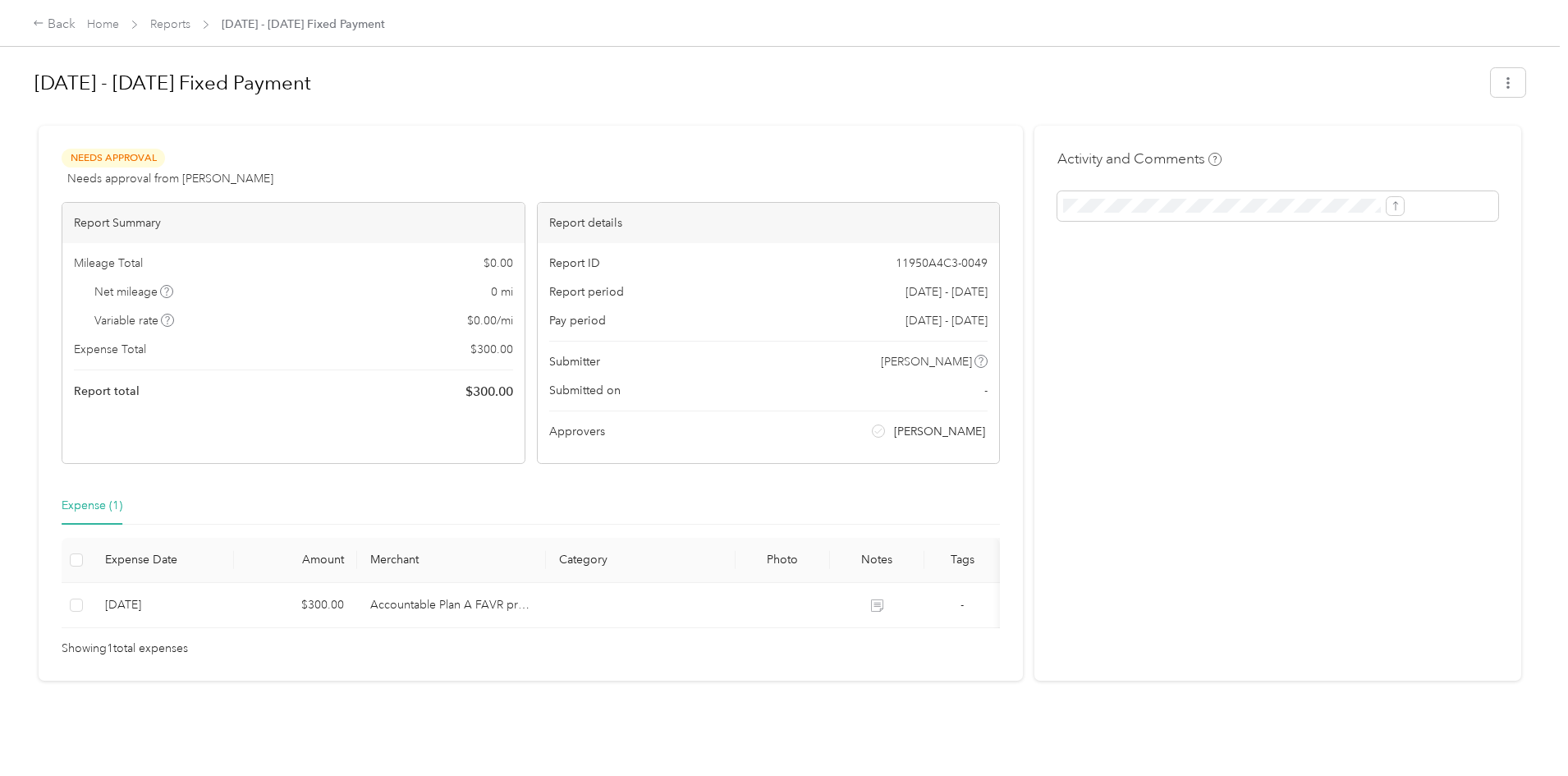
scroll to position [16, 0]
click at [1251, 436] on div "Activity and Comments" at bounding box center [1278, 403] width 486 height 555
click at [190, 23] on link "Reports" at bounding box center [170, 24] width 40 height 14
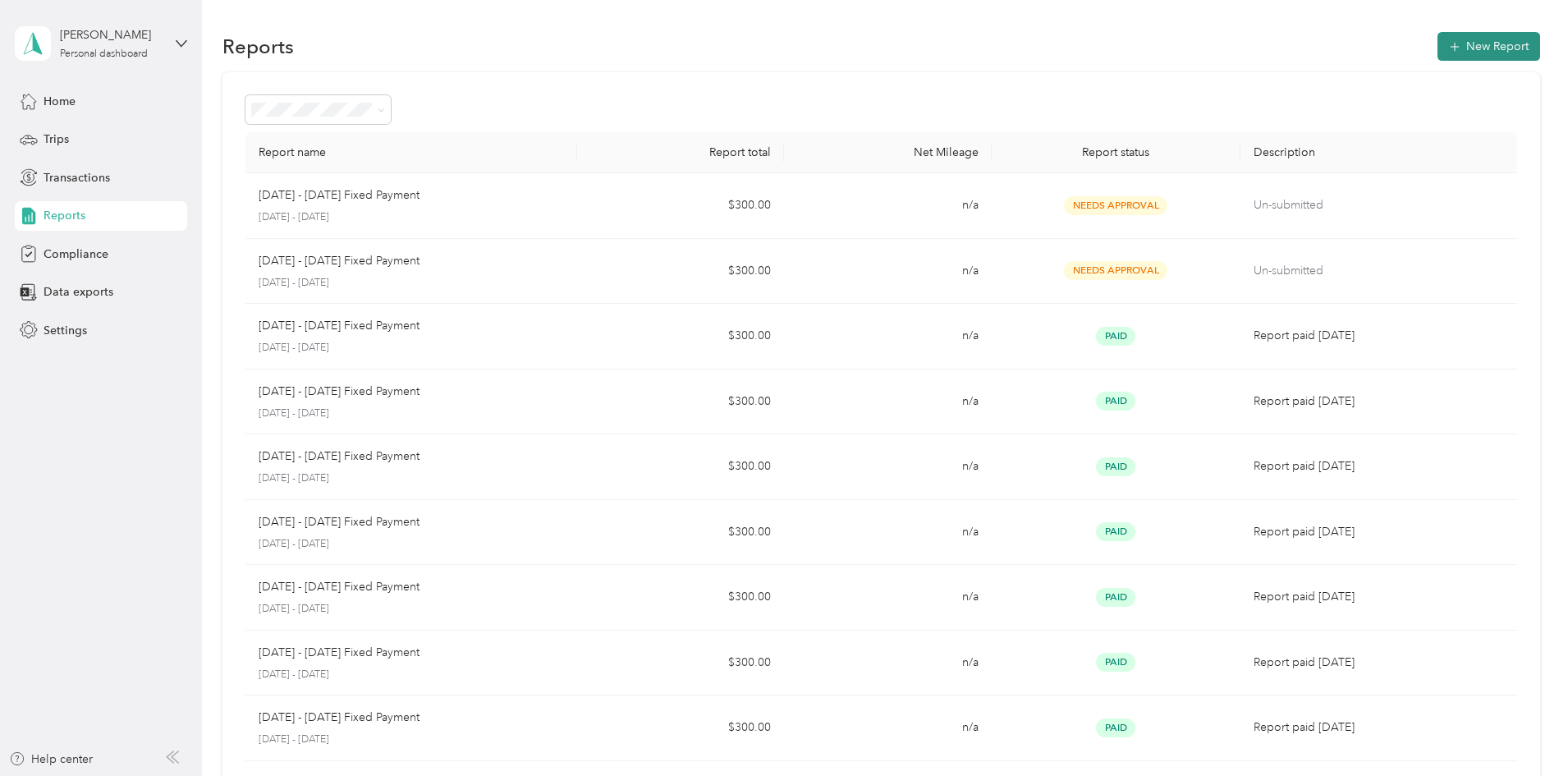
click at [1438, 40] on button "New Report" at bounding box center [1489, 46] width 103 height 29
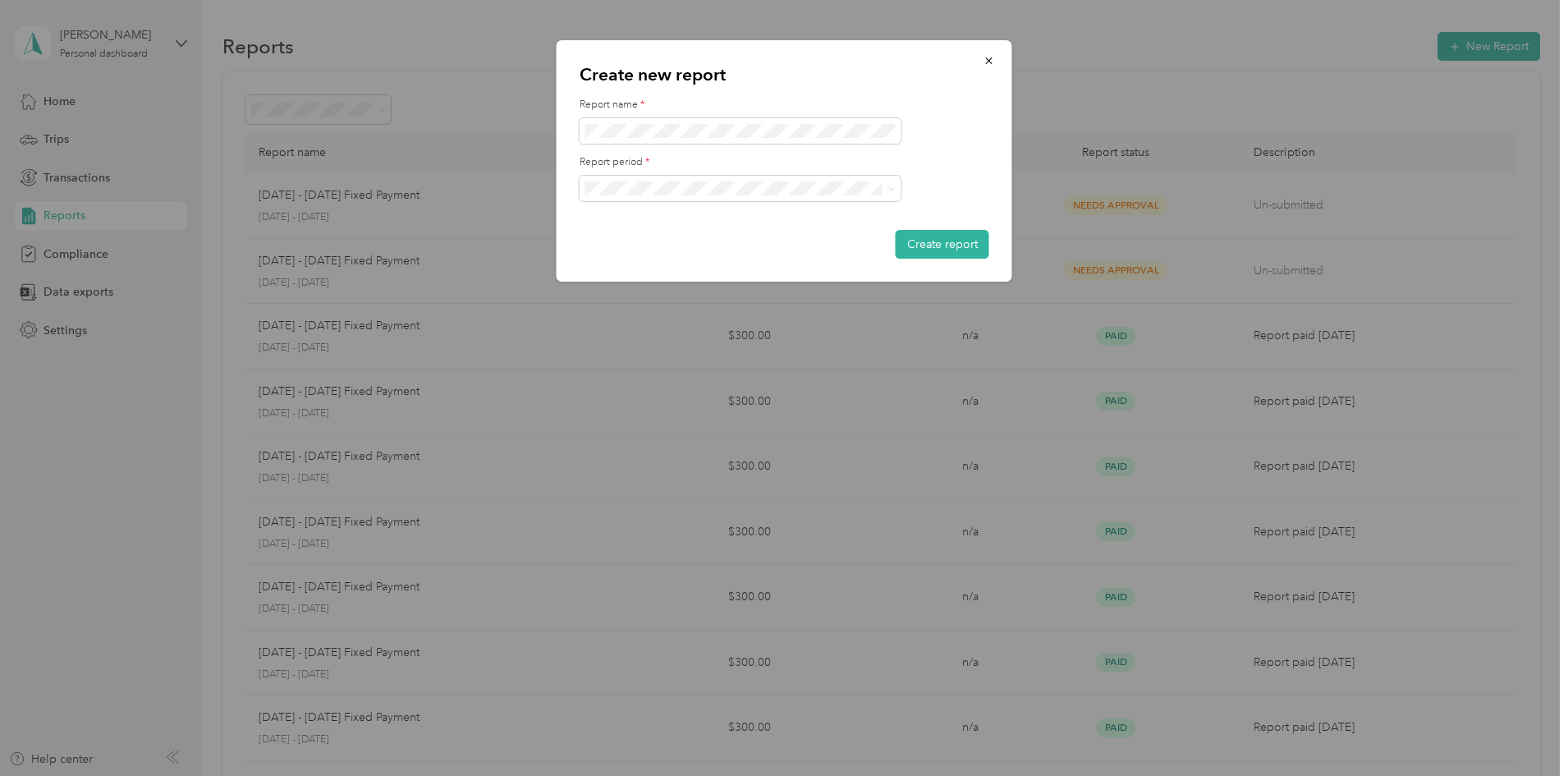
click at [673, 246] on span "[DATE] - [DATE]" at bounding box center [632, 246] width 83 height 14
click at [958, 248] on button "Create report" at bounding box center [943, 244] width 94 height 29
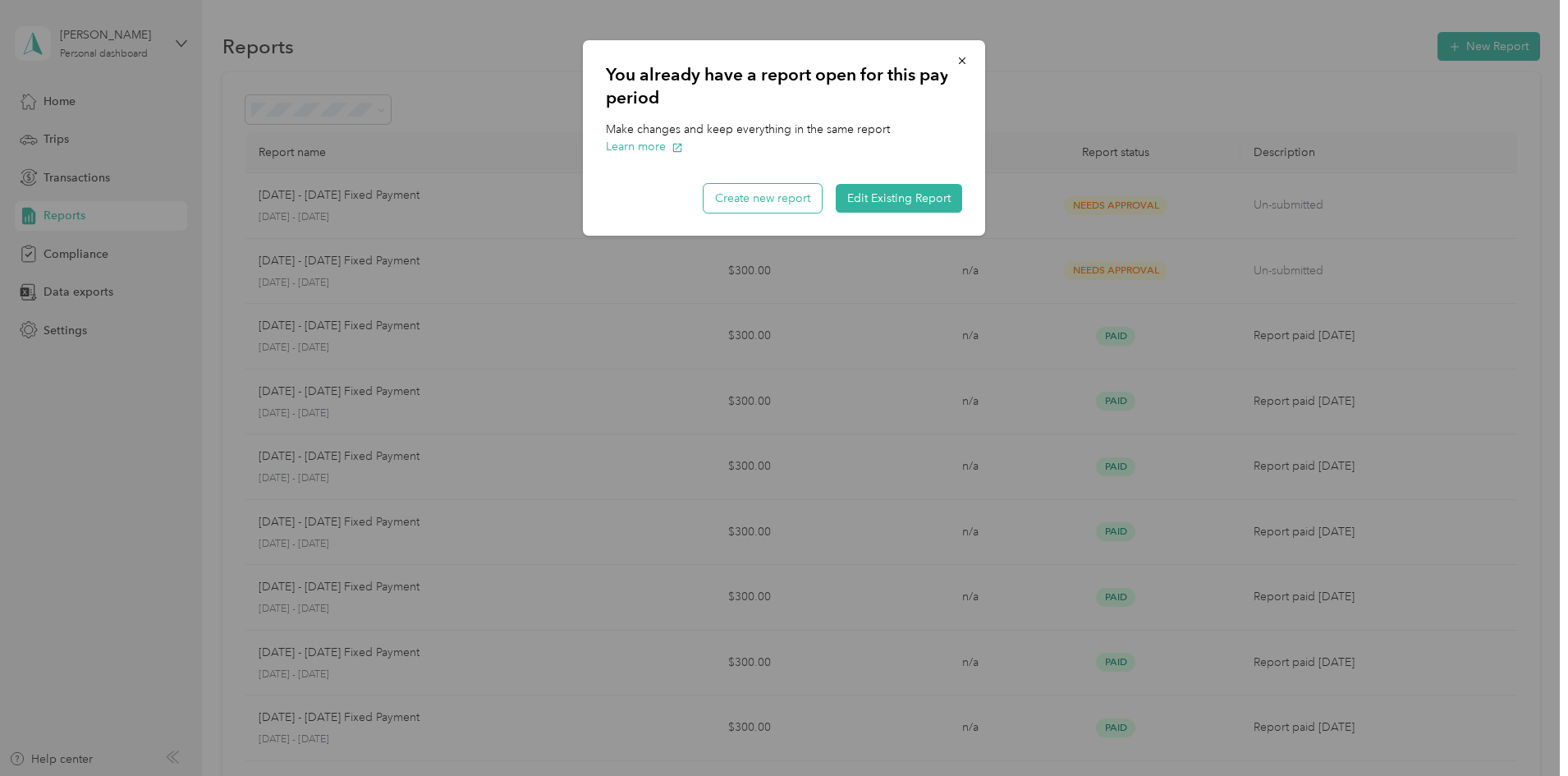
click at [731, 205] on button "Create new report" at bounding box center [763, 198] width 118 height 29
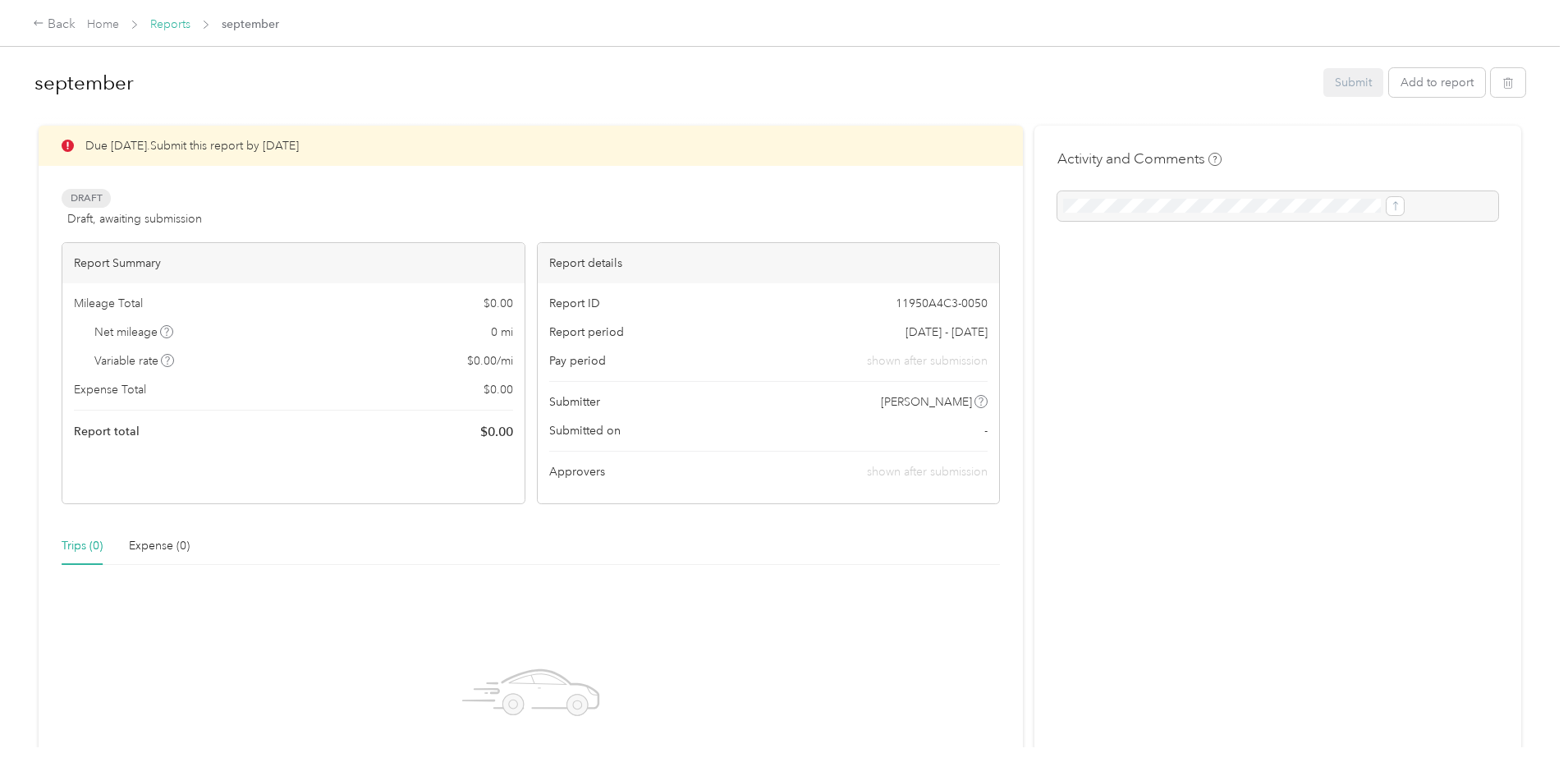
click at [190, 21] on link "Reports" at bounding box center [170, 24] width 40 height 14
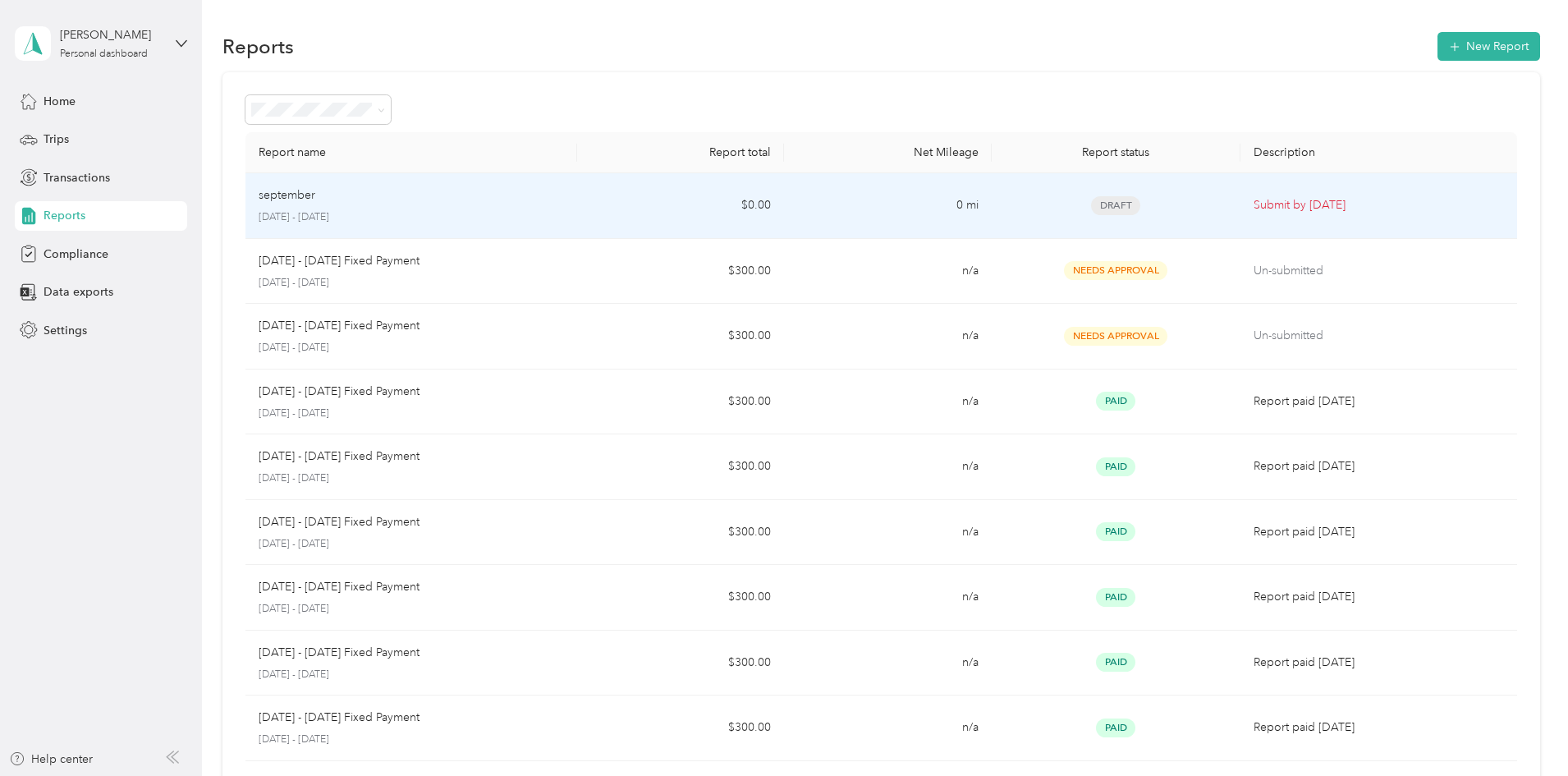
click at [629, 202] on td "$0.00" at bounding box center [680, 206] width 207 height 66
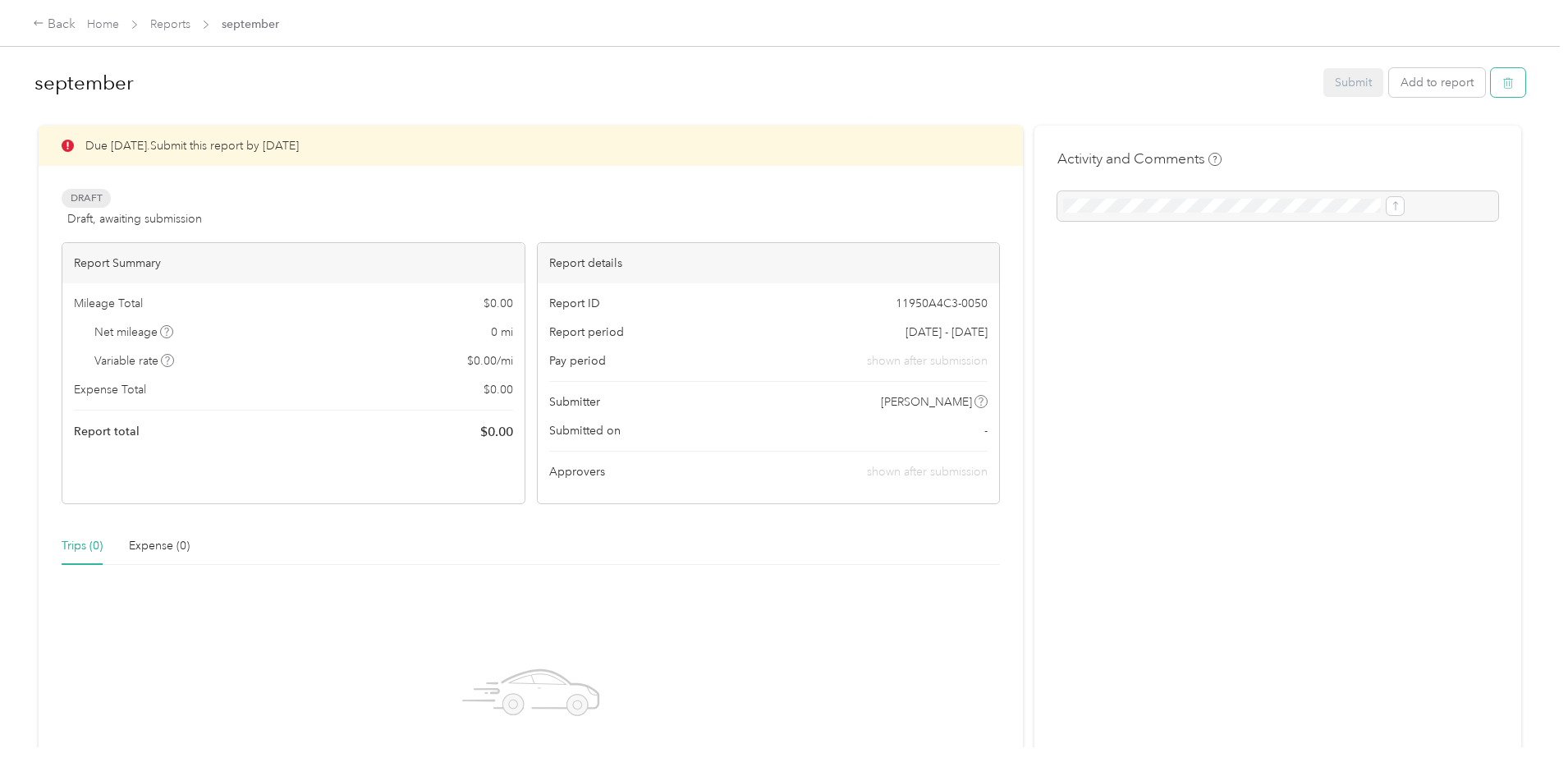
click at [1503, 88] on icon "button" at bounding box center [1508, 83] width 11 height 11
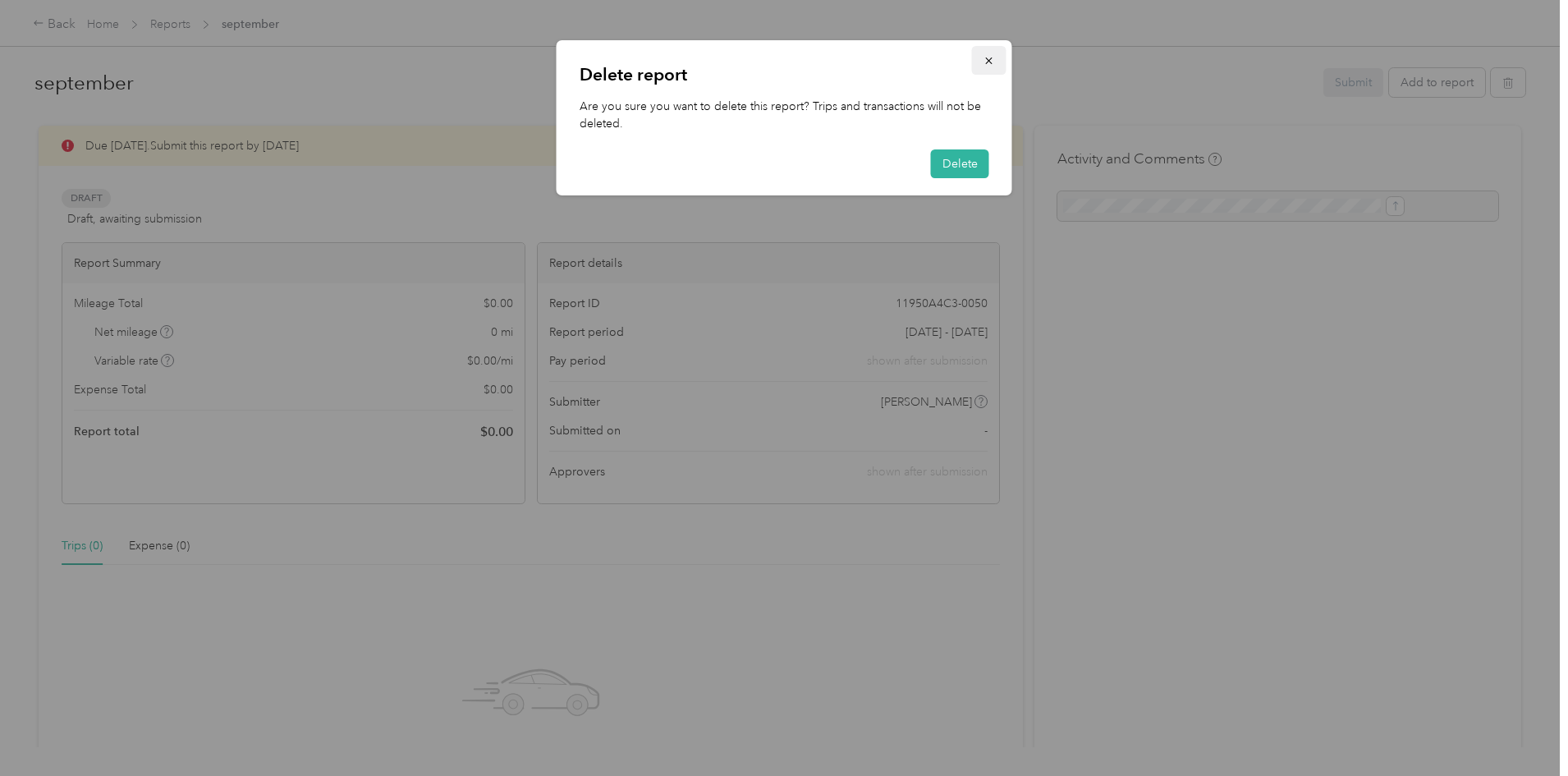
click at [982, 62] on button "button" at bounding box center [989, 60] width 35 height 29
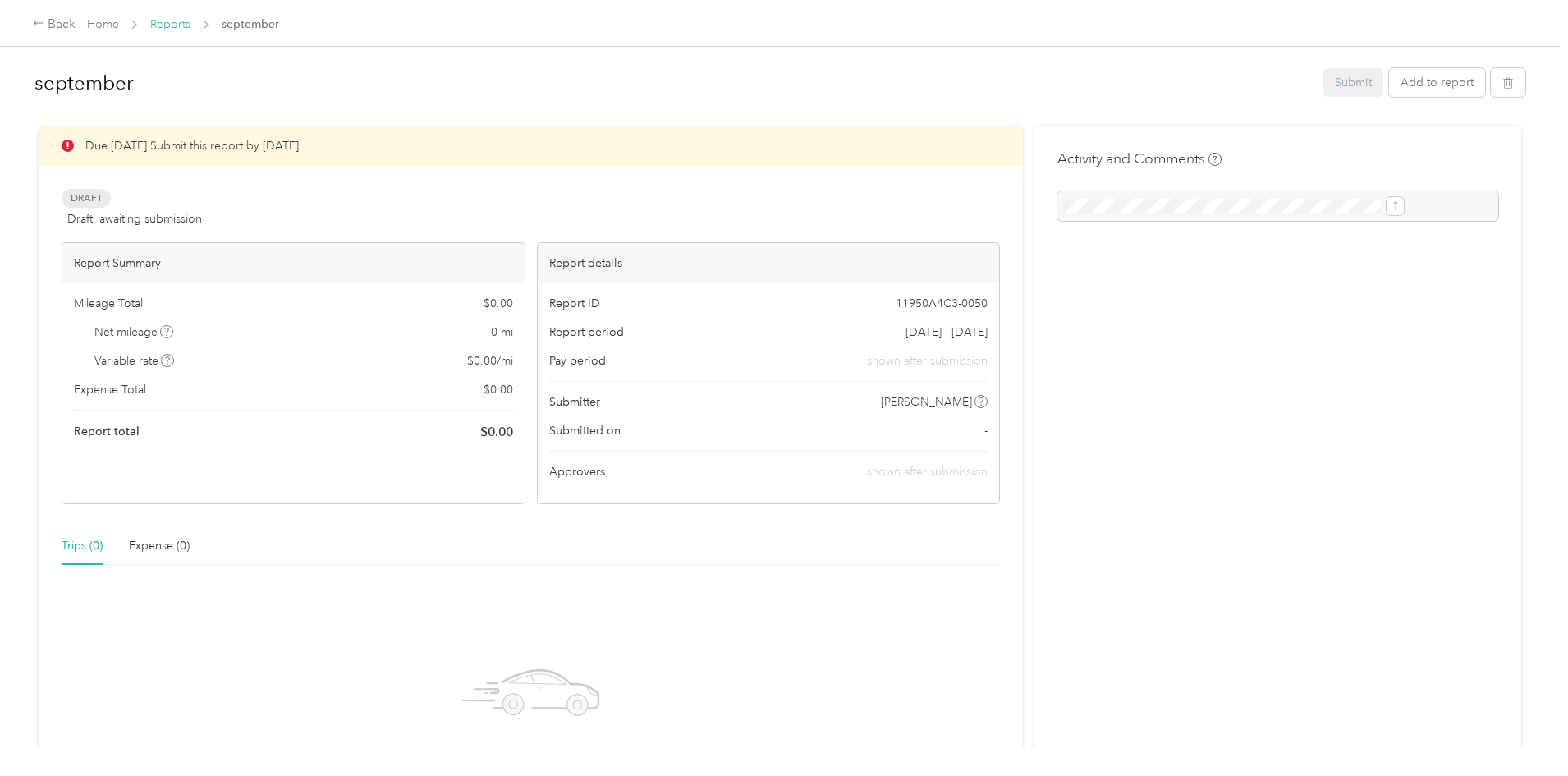
click at [190, 20] on link "Reports" at bounding box center [170, 24] width 40 height 14
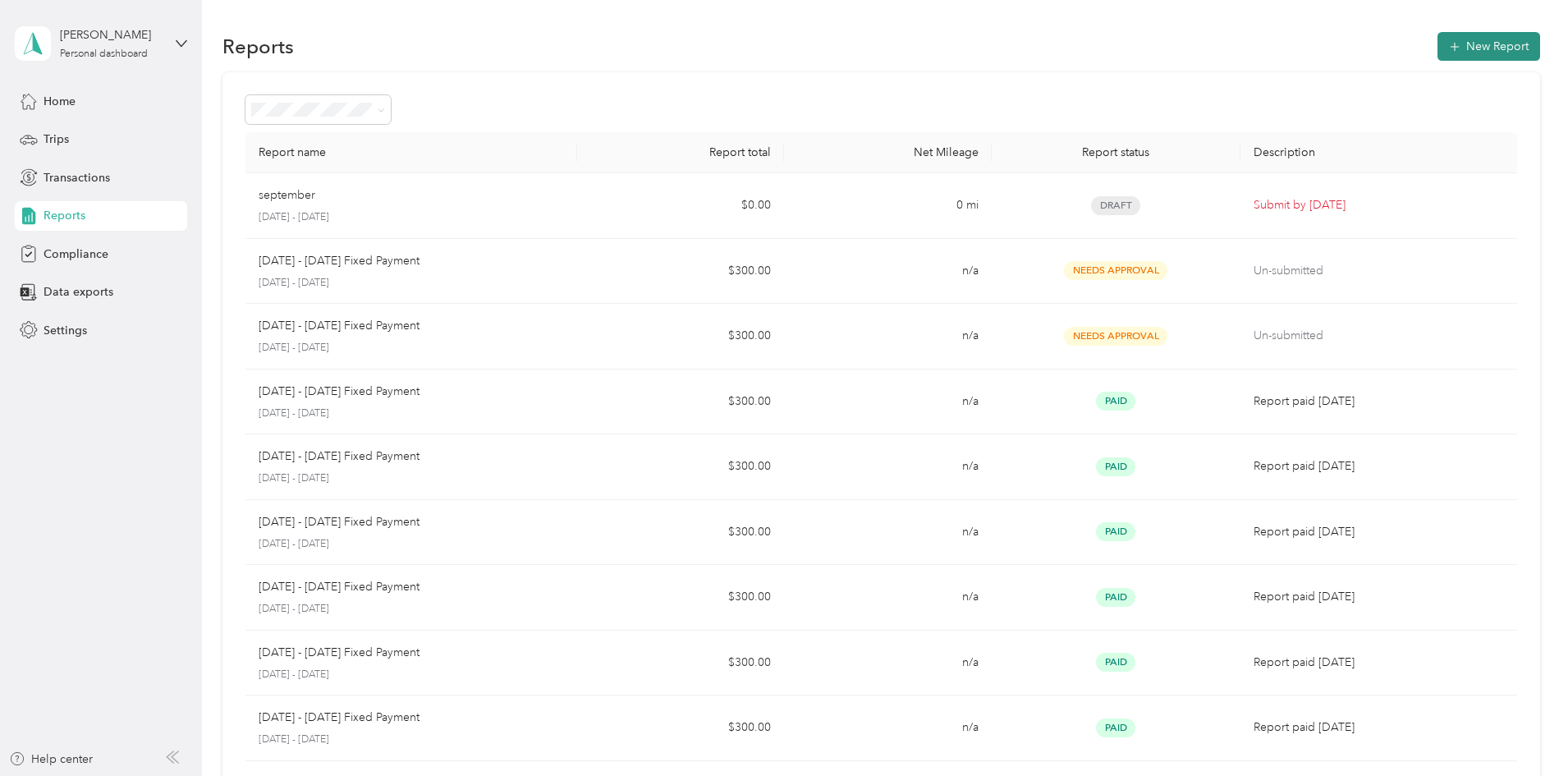
click at [1438, 42] on button "New Report" at bounding box center [1489, 46] width 103 height 29
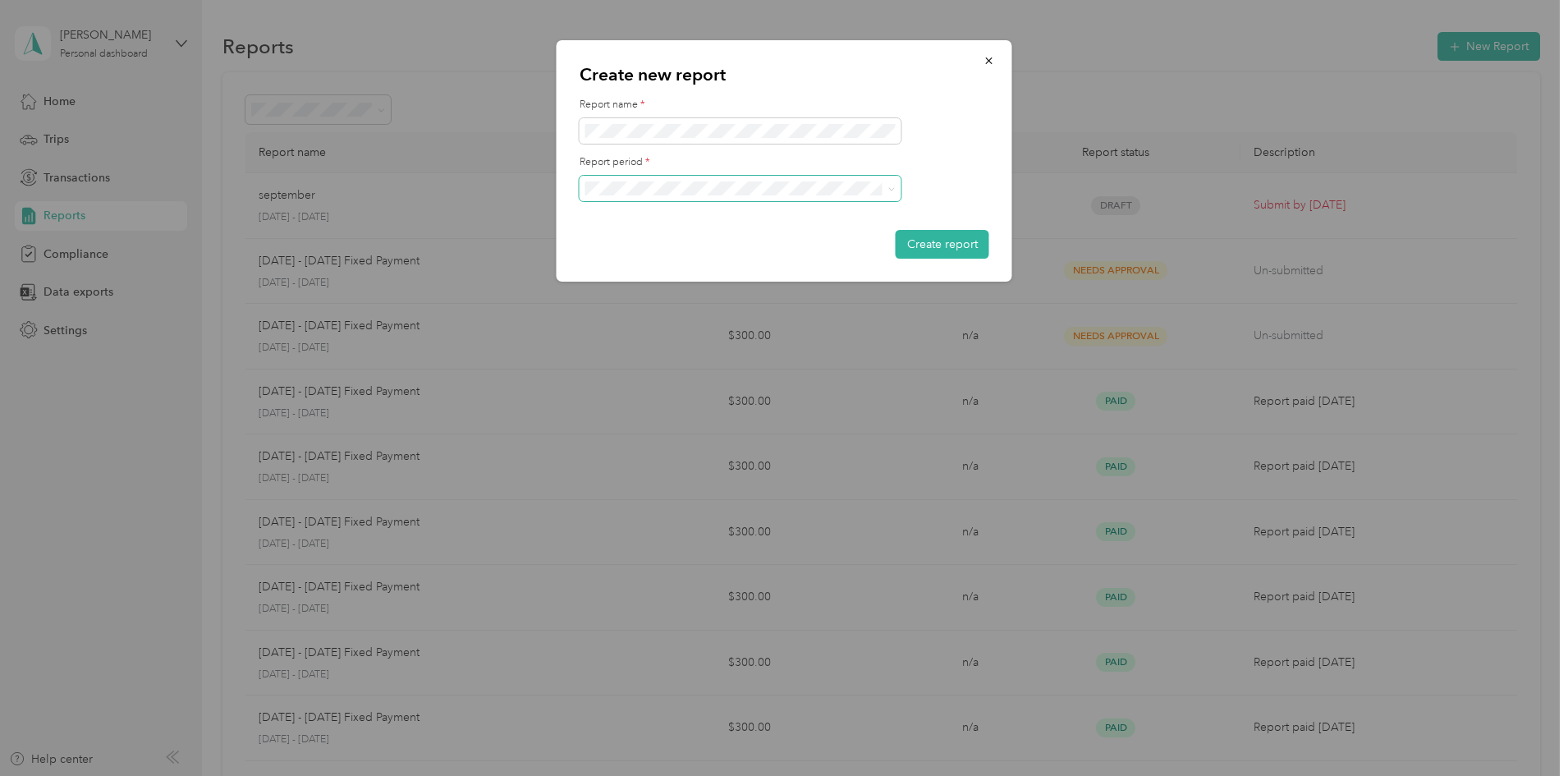
click at [840, 198] on span at bounding box center [740, 189] width 321 height 26
click at [737, 201] on span at bounding box center [740, 189] width 321 height 26
click at [893, 191] on icon at bounding box center [892, 189] width 8 height 8
click at [661, 244] on span "[DATE] - [DATE]" at bounding box center [632, 246] width 83 height 14
click at [930, 239] on button "Create report" at bounding box center [943, 244] width 94 height 29
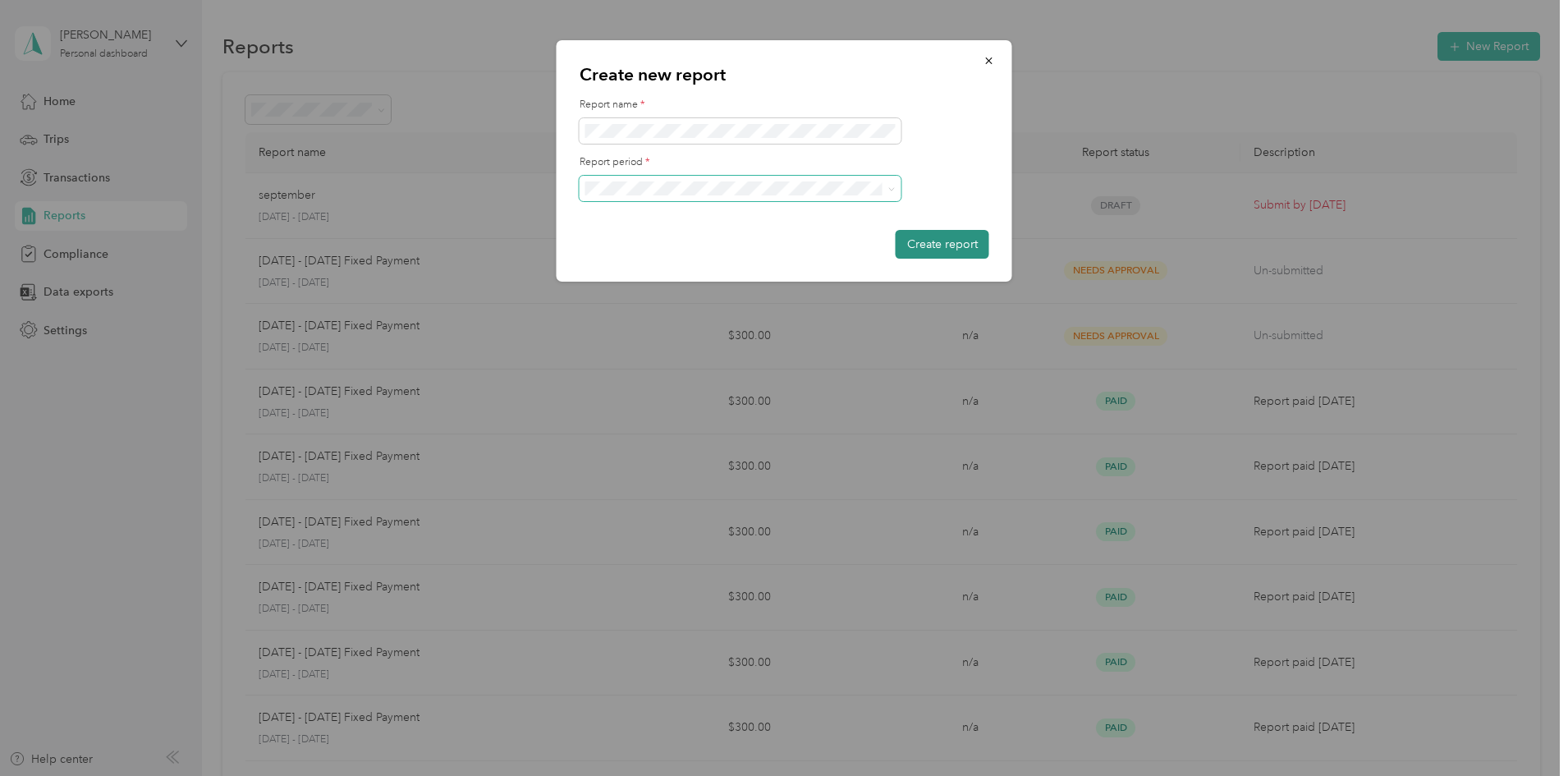
click at [949, 246] on button "Create report" at bounding box center [943, 244] width 94 height 29
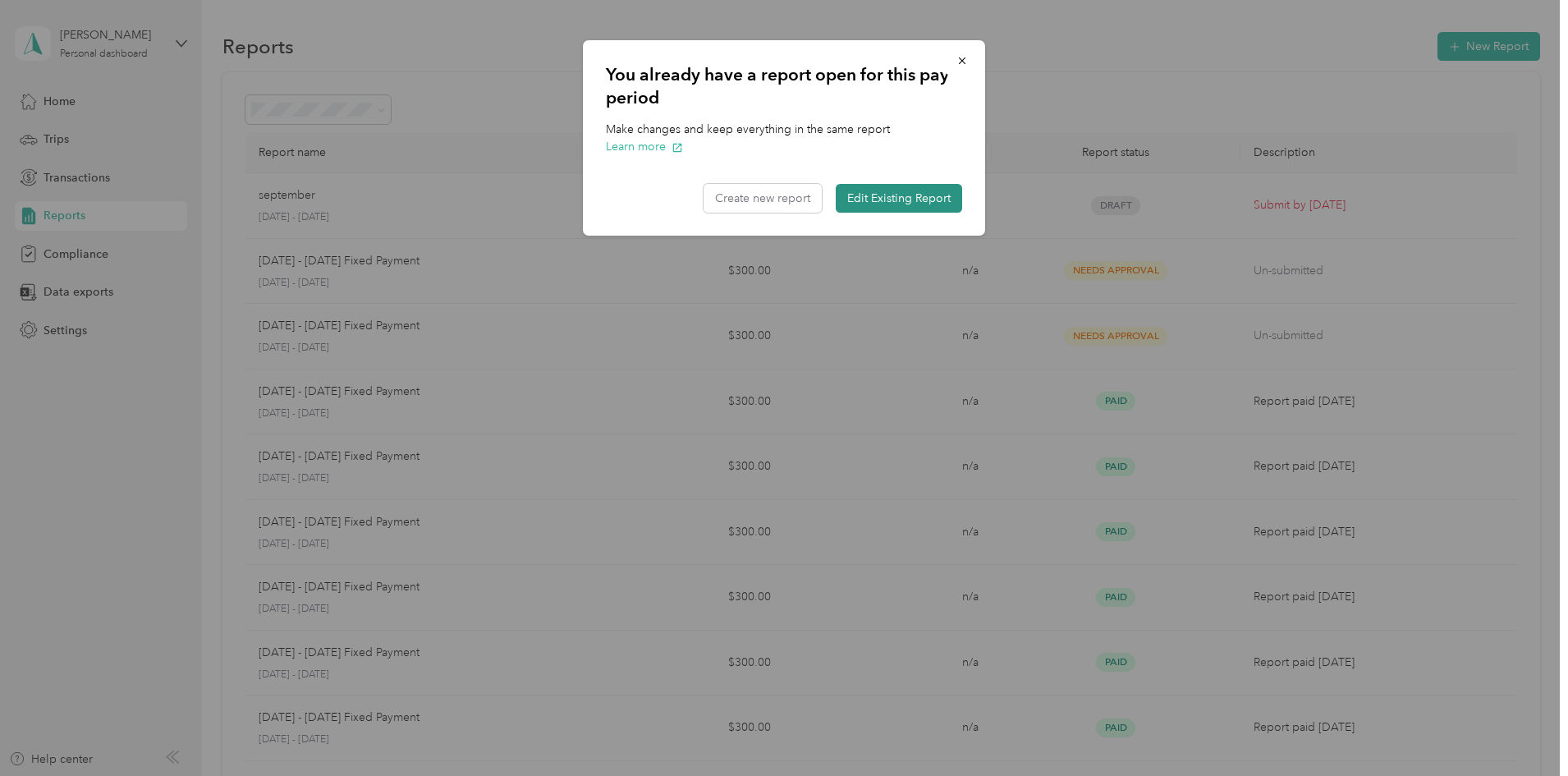
click at [909, 207] on button "Edit Existing Report" at bounding box center [899, 198] width 127 height 29
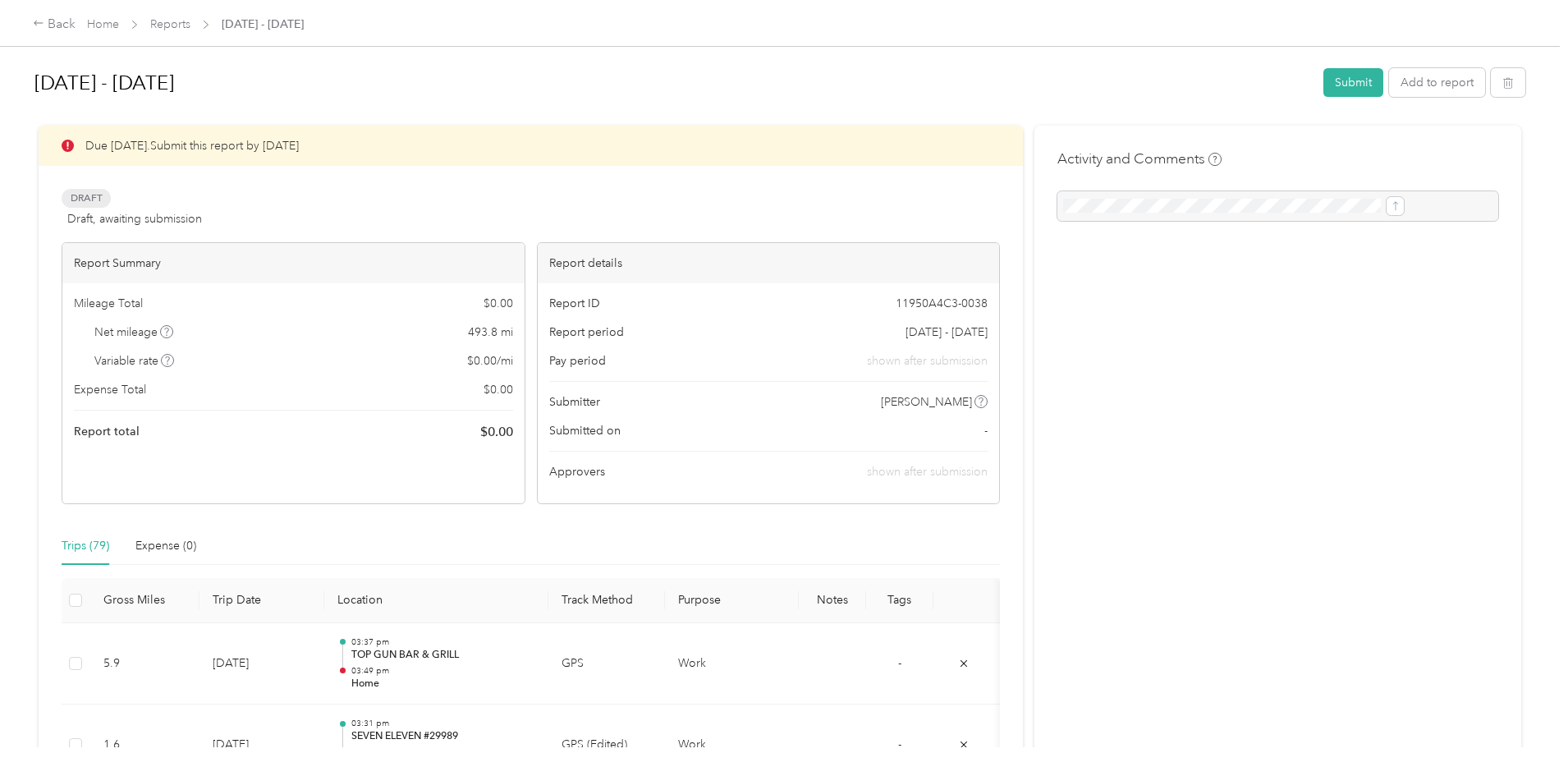
click at [1108, 200] on div at bounding box center [1278, 206] width 441 height 30
click at [1119, 207] on div at bounding box center [1278, 206] width 441 height 30
click at [1121, 206] on div at bounding box center [1278, 206] width 441 height 30
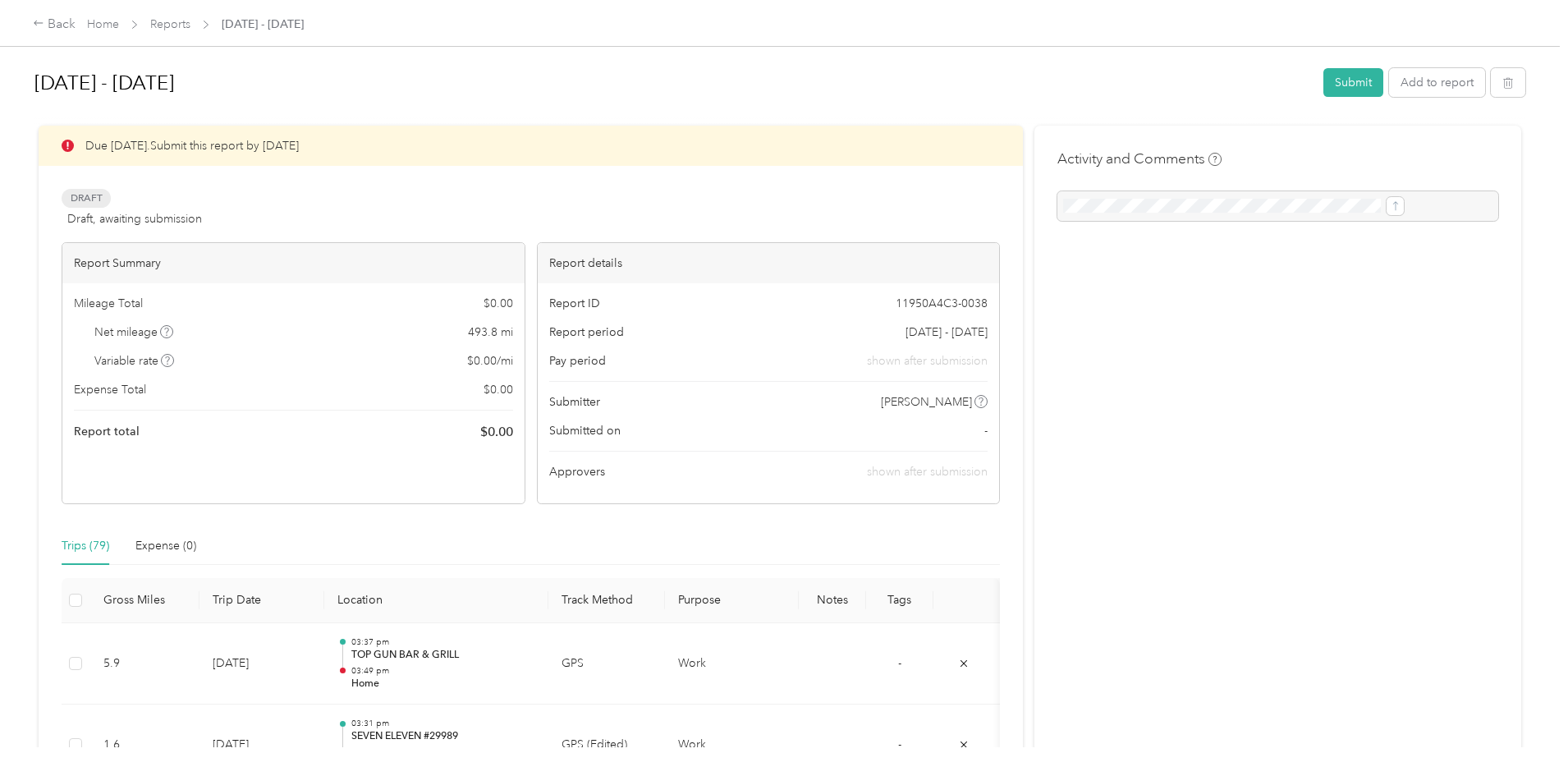
click at [1168, 202] on div at bounding box center [1278, 206] width 441 height 30
click at [1313, 196] on div at bounding box center [1278, 206] width 441 height 30
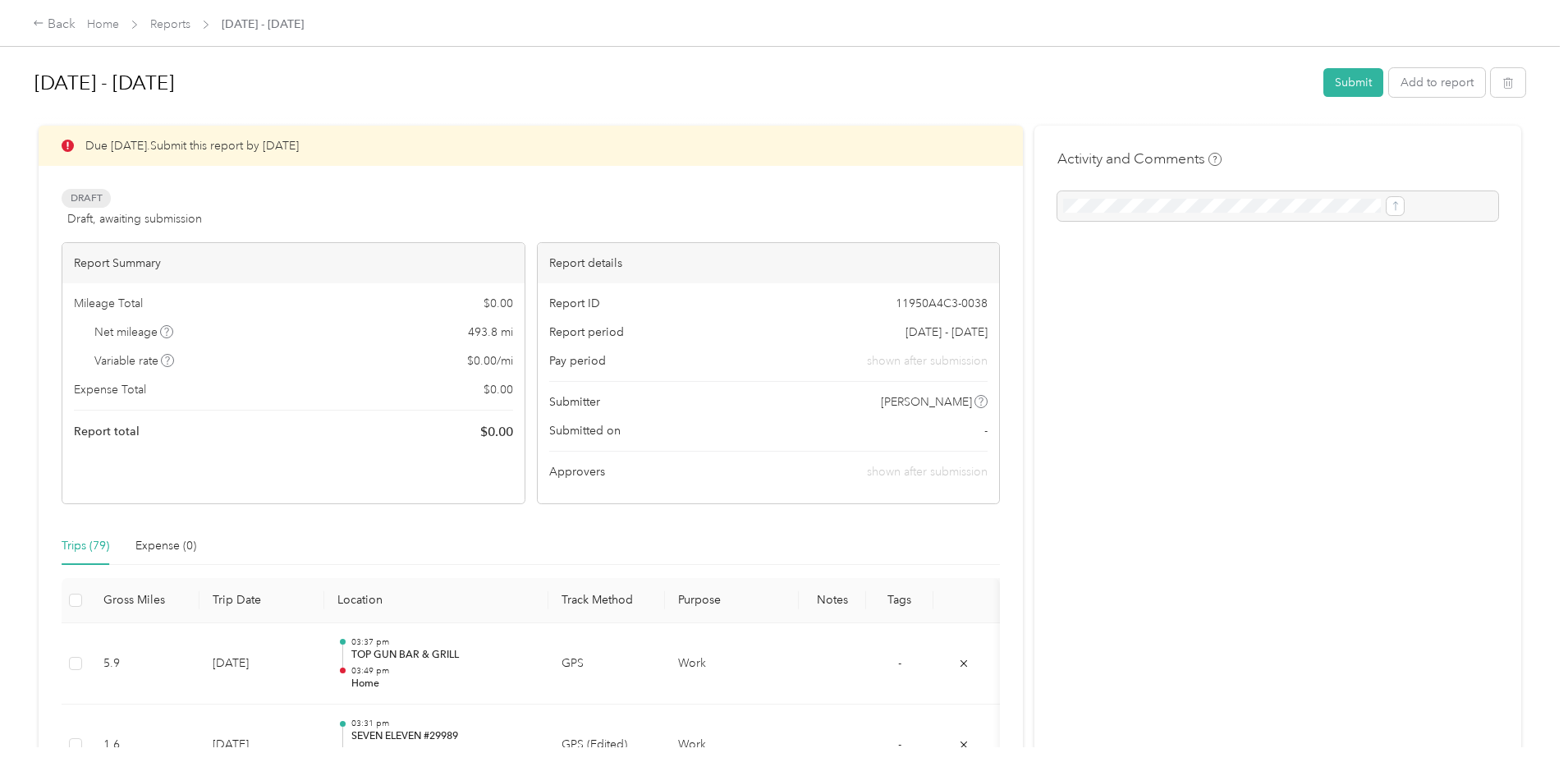
click at [1065, 209] on div at bounding box center [1278, 206] width 441 height 30
click at [1323, 84] on button "Submit" at bounding box center [1353, 82] width 60 height 29
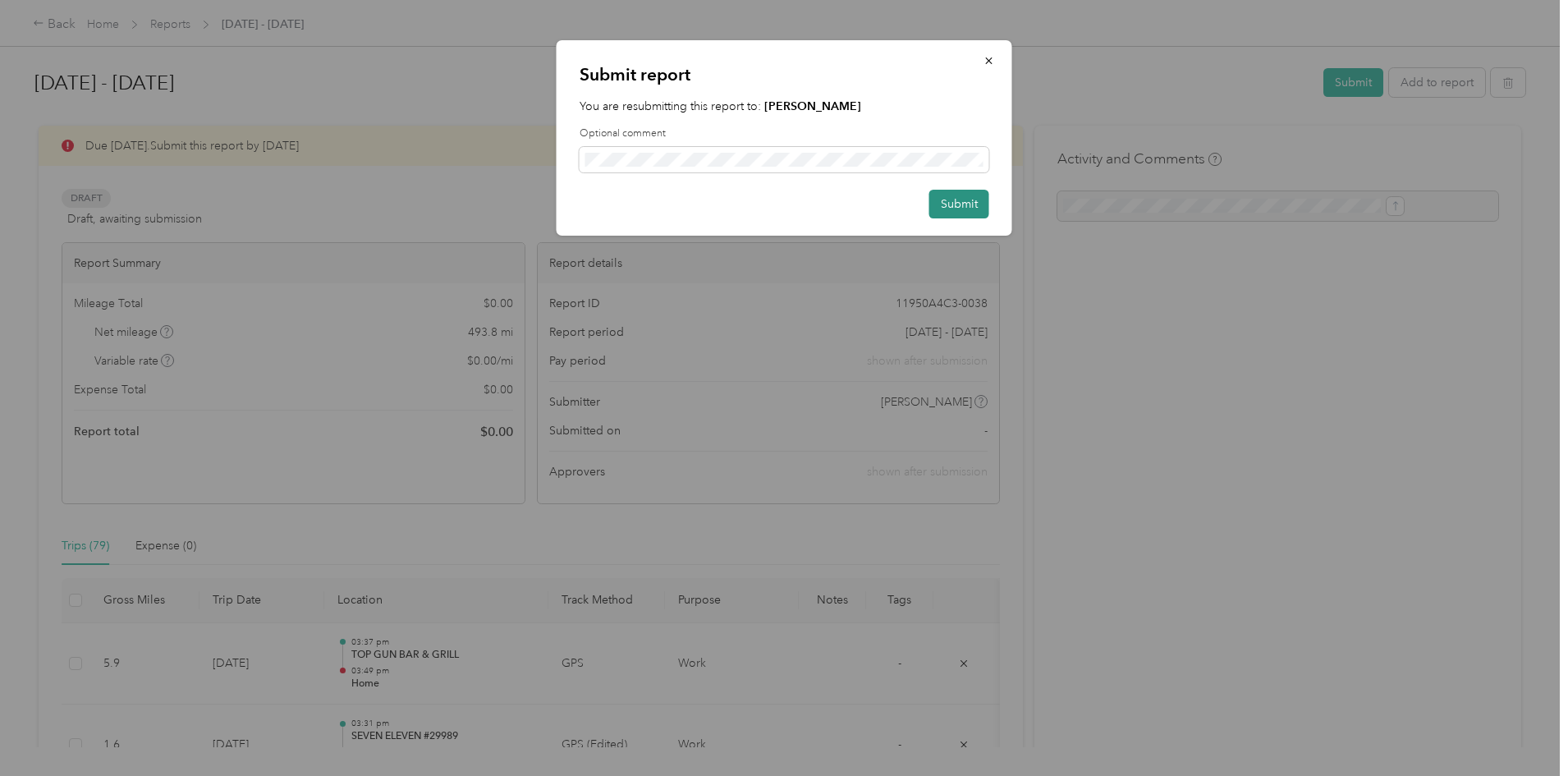
click at [960, 194] on button "Submit" at bounding box center [959, 203] width 60 height 29
